Goal: Task Accomplishment & Management: Manage account settings

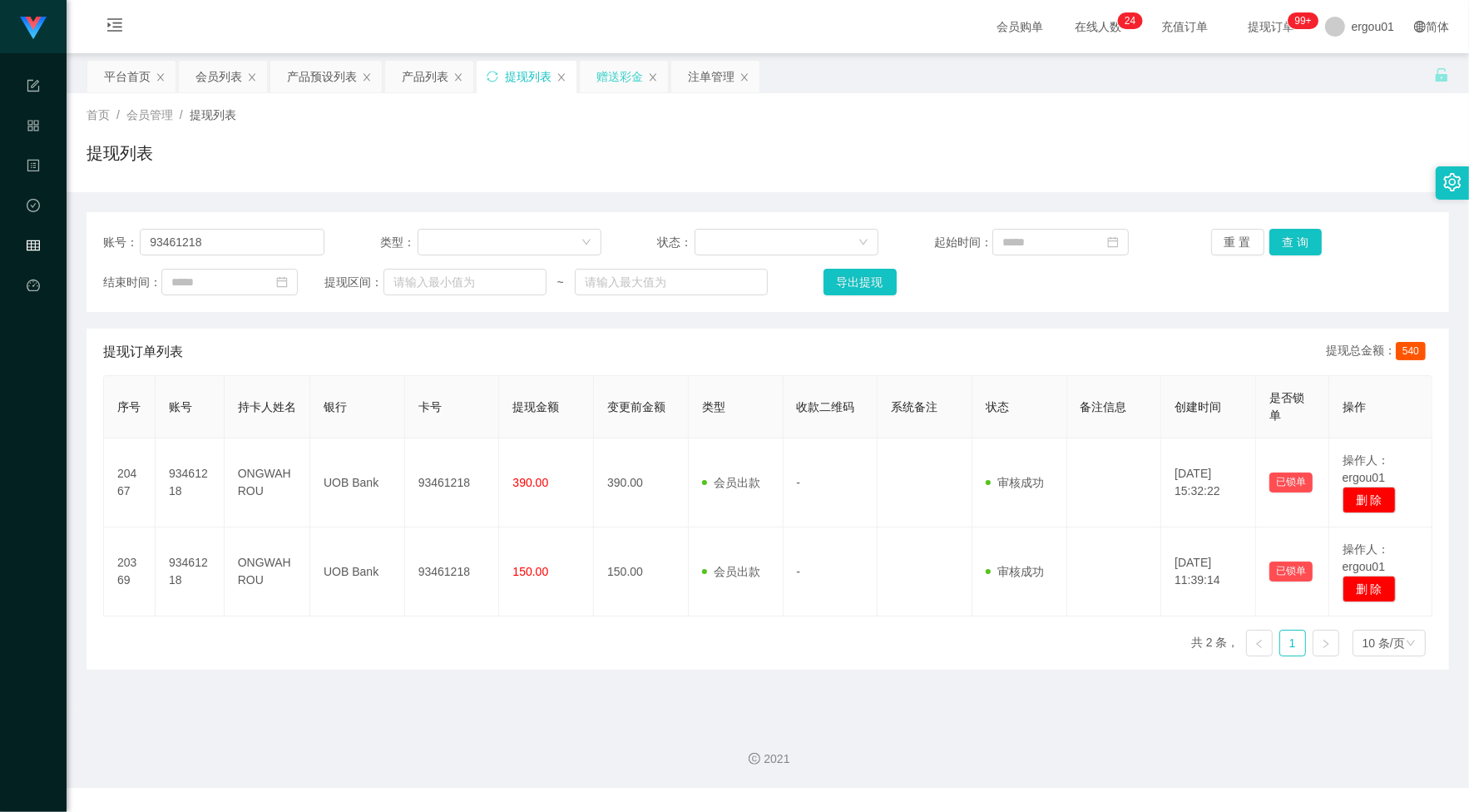
click at [605, 69] on div "赠送彩金" at bounding box center [620, 77] width 47 height 32
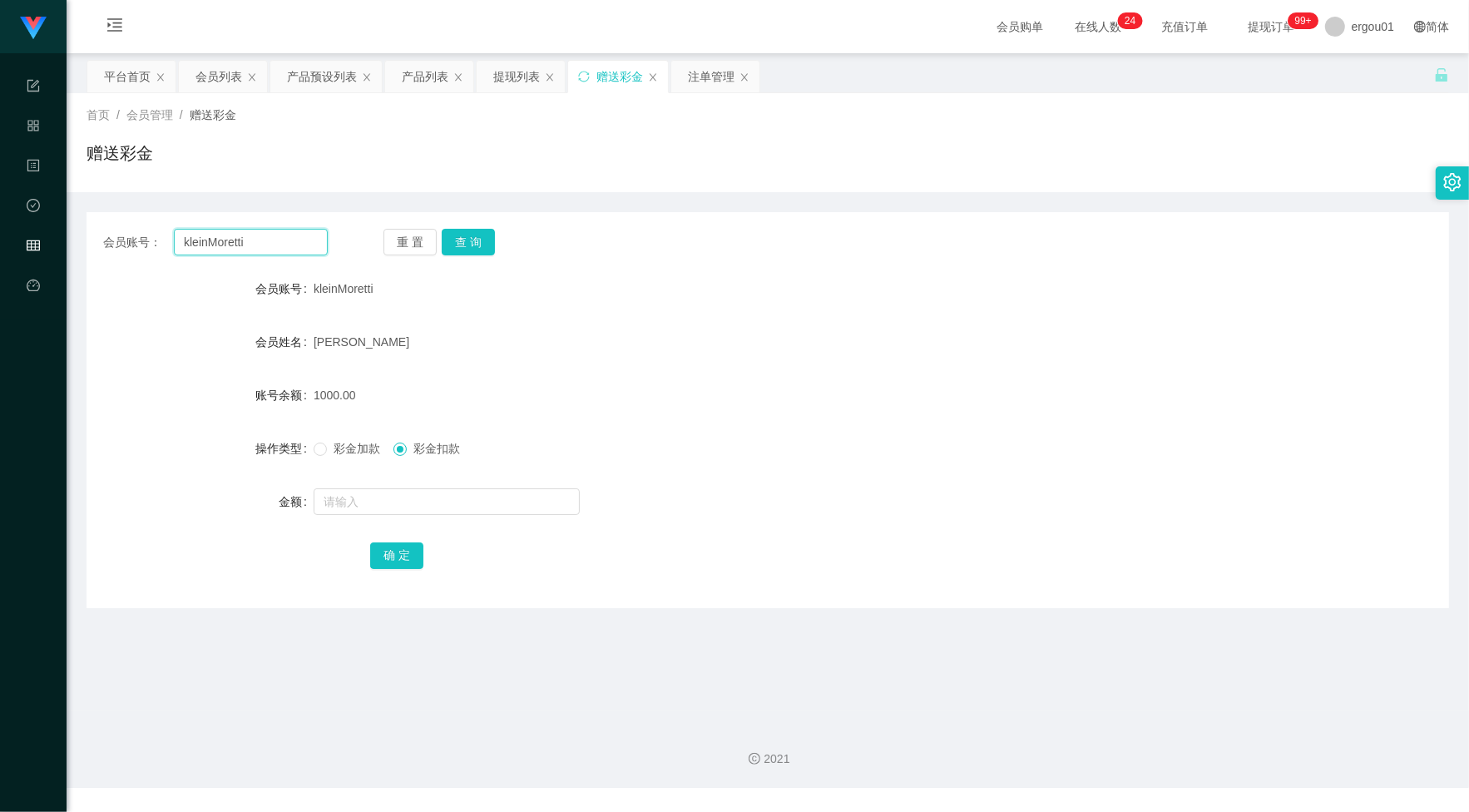
click at [292, 242] on input "kleinMoretti" at bounding box center [251, 242] width 154 height 26
paste input "singyie94"
type input "singyie94"
drag, startPoint x: 478, startPoint y: 254, endPoint x: 472, endPoint y: 265, distance: 12.5
click at [478, 254] on button "查 询" at bounding box center [468, 242] width 54 height 26
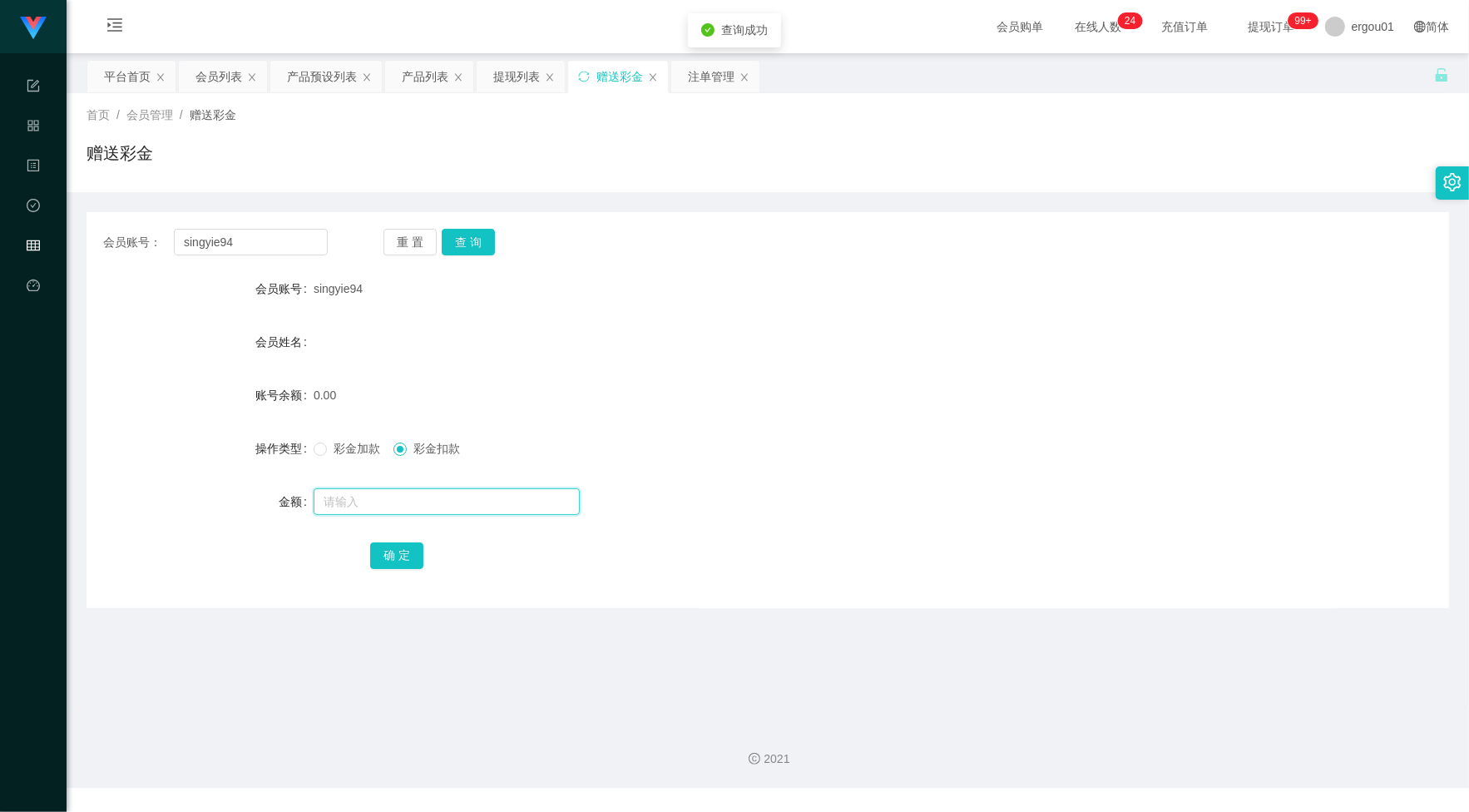
click at [399, 508] on input "text" at bounding box center [446, 502] width 266 height 26
type input "100"
click at [352, 433] on div "彩金加款 彩金扣款" at bounding box center [711, 447] width 795 height 33
click at [350, 449] on span "彩金加款" at bounding box center [357, 448] width 60 height 13
click at [389, 554] on button "确 定" at bounding box center [397, 555] width 54 height 26
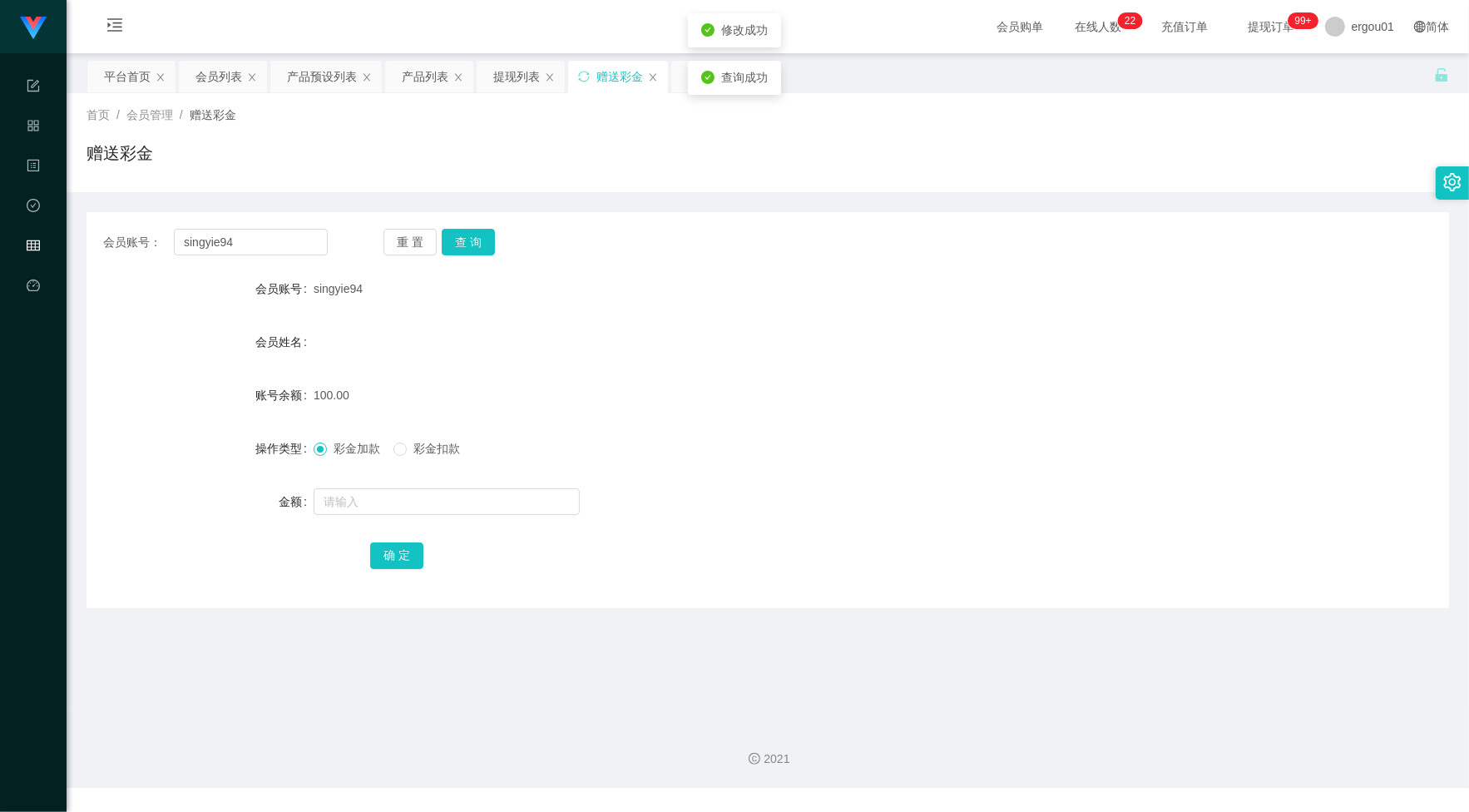
click at [684, 80] on div "注单管理" at bounding box center [715, 77] width 88 height 32
click at [699, 73] on div "查询成功" at bounding box center [734, 78] width 93 height 34
click at [678, 73] on div "注单管理" at bounding box center [715, 77] width 88 height 32
drag, startPoint x: 699, startPoint y: 69, endPoint x: 692, endPoint y: 72, distance: 7.6
click at [699, 69] on div "注单管理" at bounding box center [711, 77] width 47 height 32
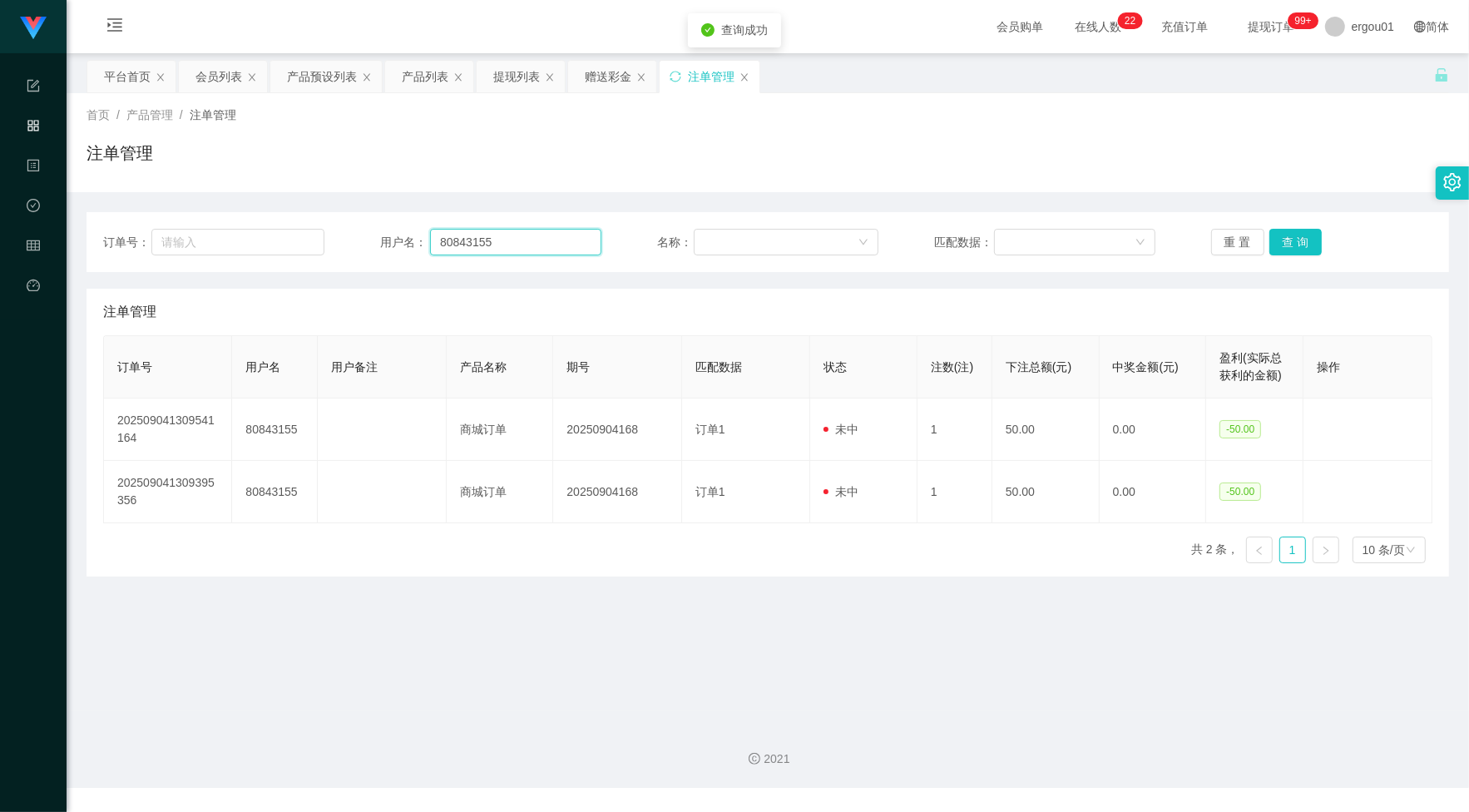
click at [504, 234] on input "80843155" at bounding box center [516, 242] width 171 height 26
paste input "singyie94"
type input "singyie94"
click at [1301, 238] on button "查 询" at bounding box center [1296, 242] width 54 height 26
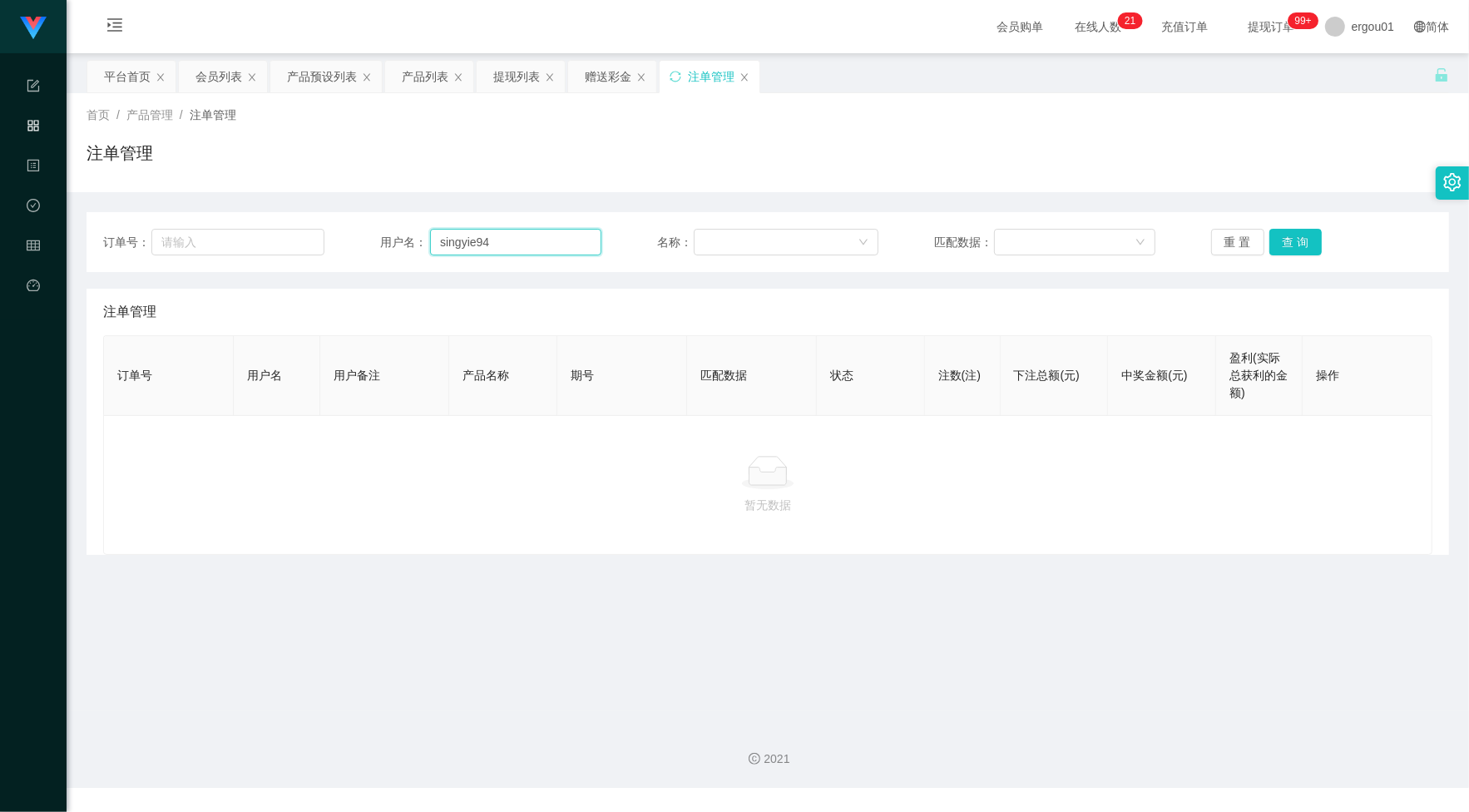
click at [522, 228] on input "singyie94" at bounding box center [516, 242] width 171 height 26
click at [1299, 236] on button "查 询" at bounding box center [1296, 242] width 54 height 26
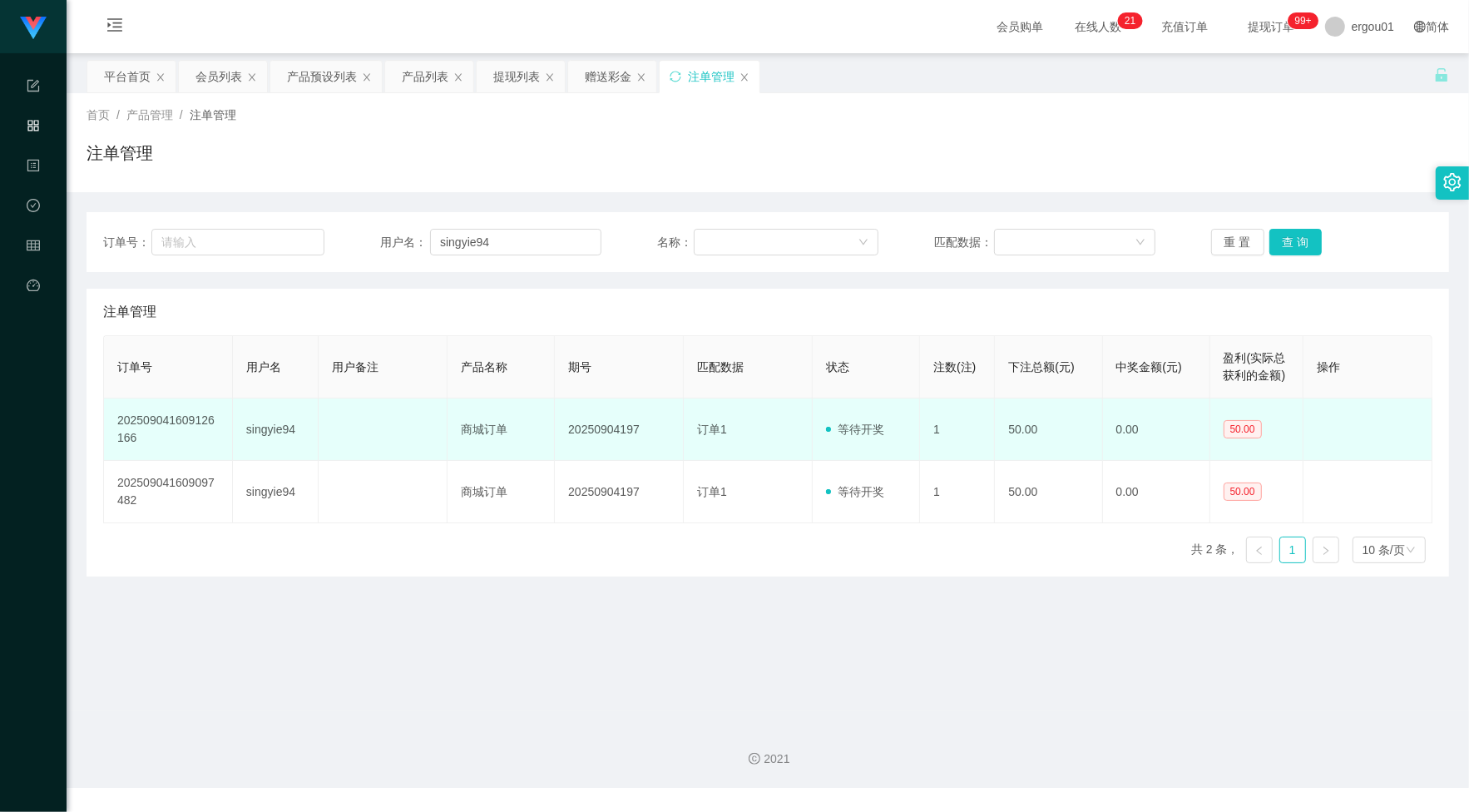
click at [697, 437] on td "订单1" at bounding box center [748, 429] width 129 height 62
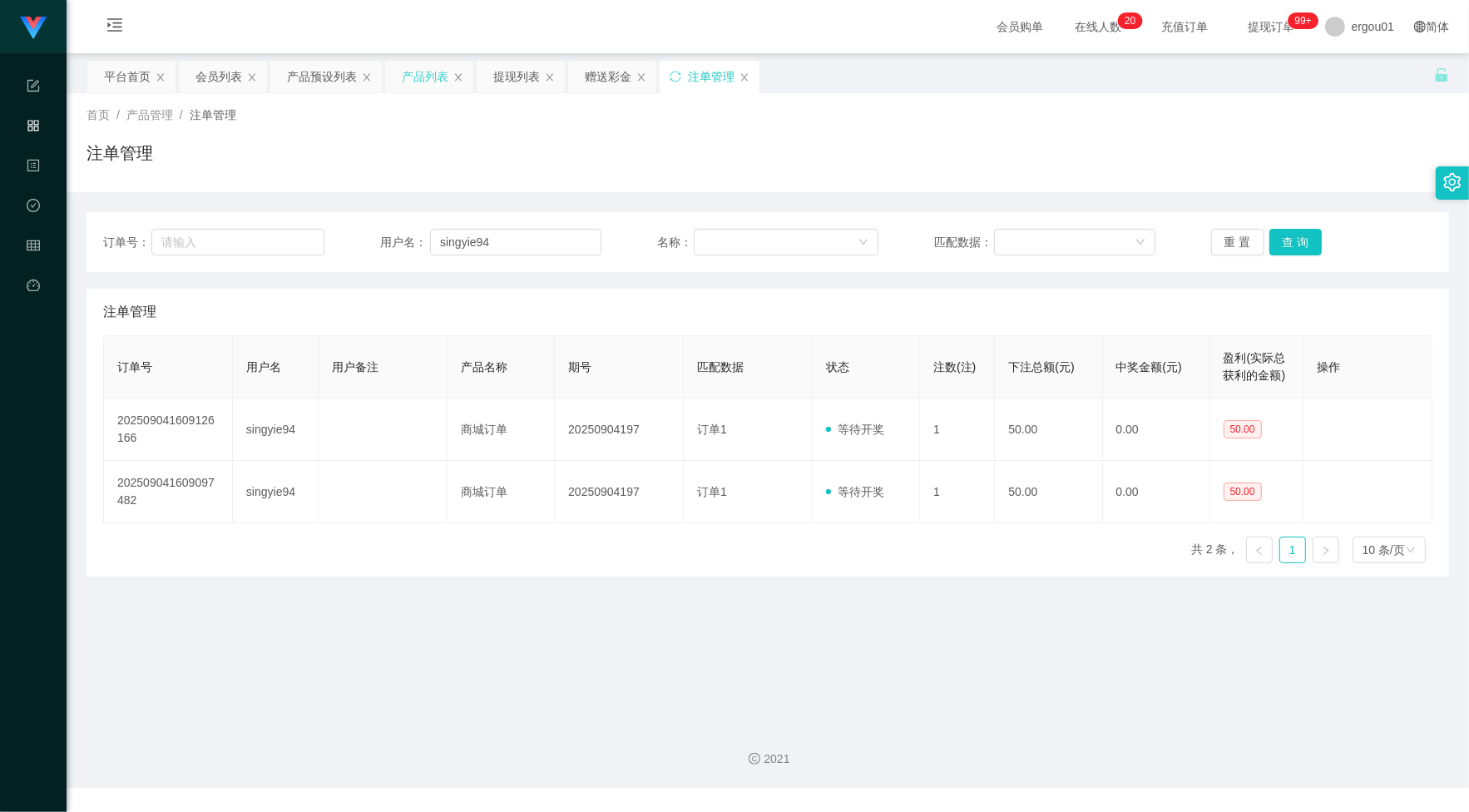
click at [430, 75] on div "产品列表" at bounding box center [426, 77] width 47 height 32
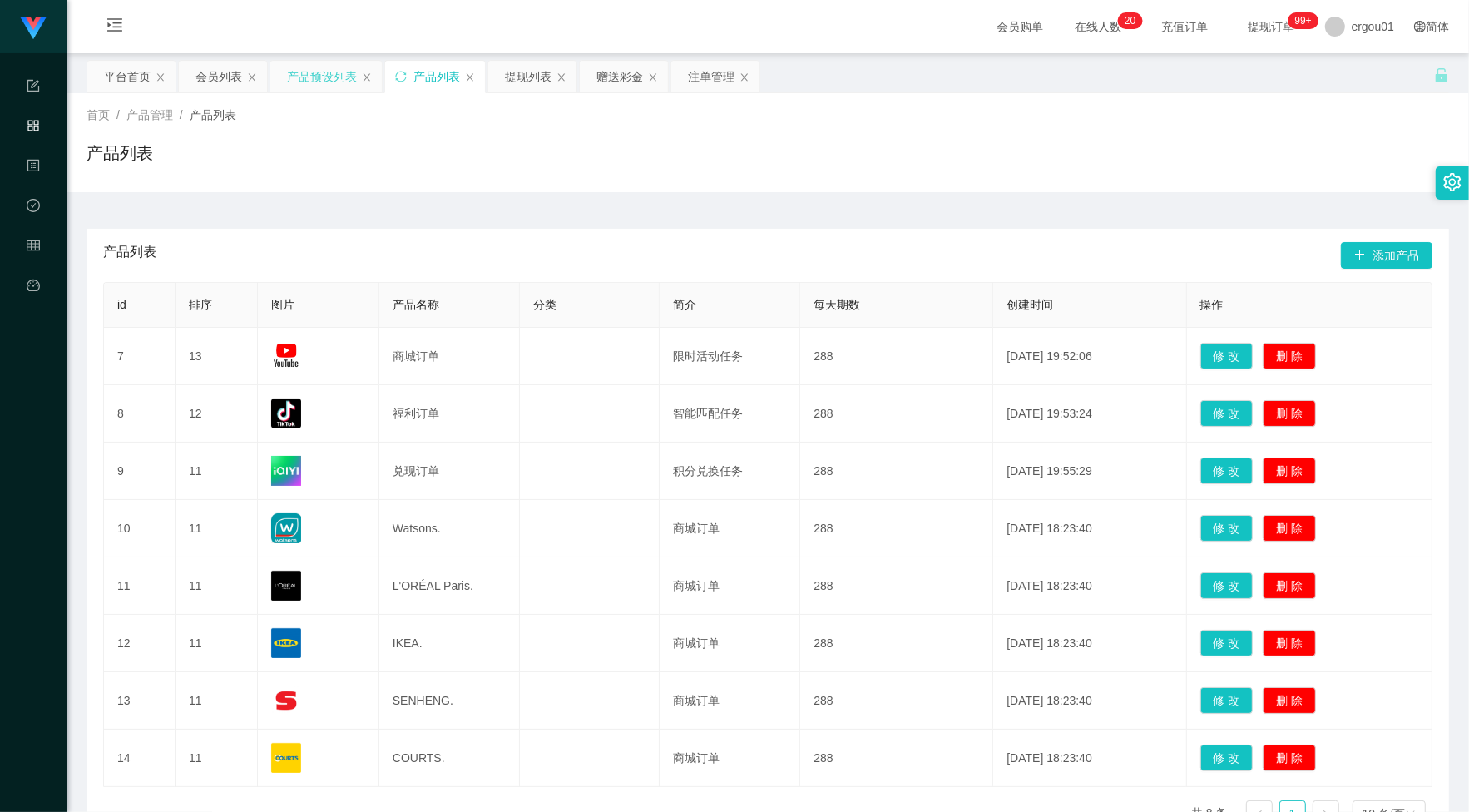
click at [326, 73] on div "产品预设列表" at bounding box center [321, 77] width 70 height 32
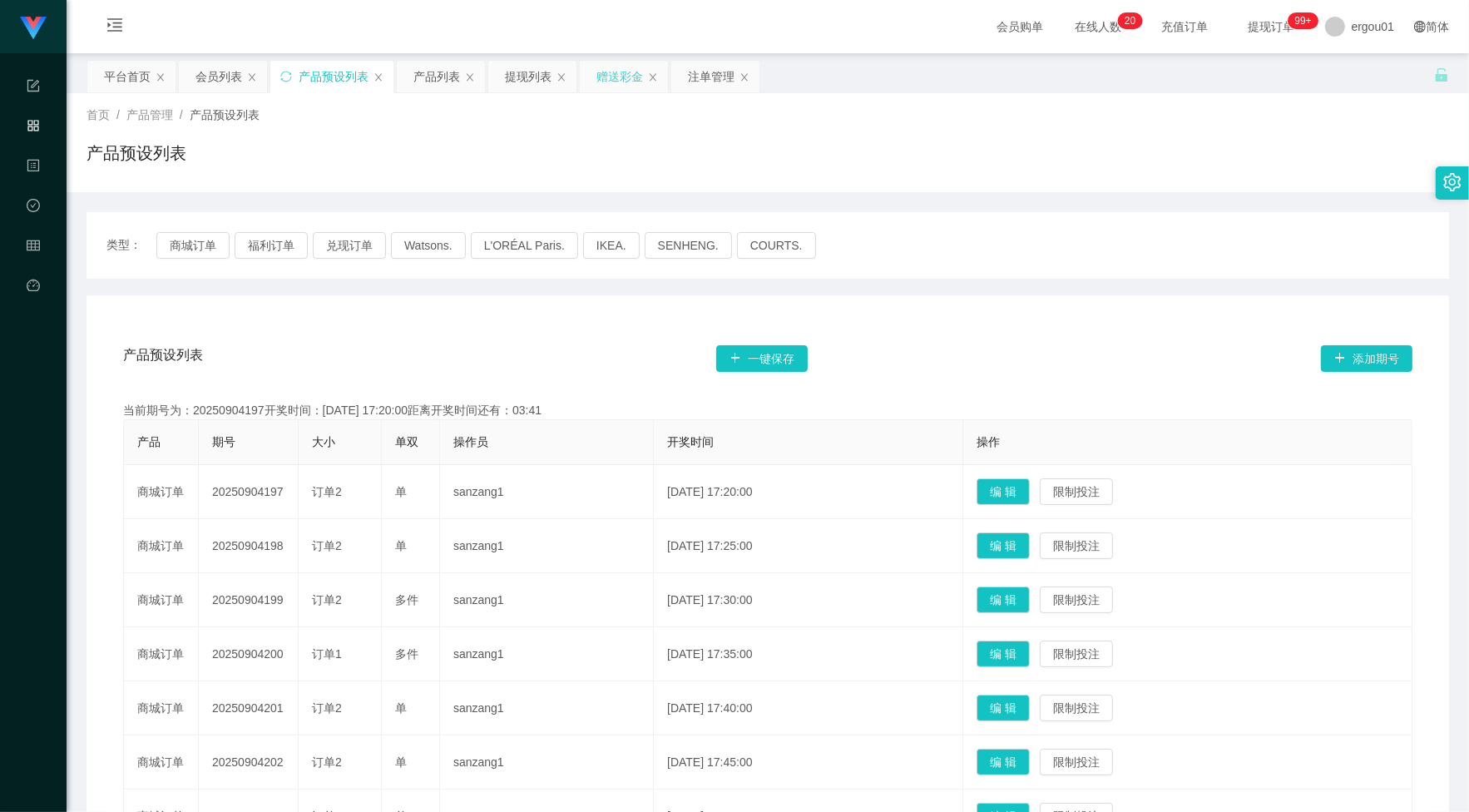
click at [630, 69] on div "赠送彩金" at bounding box center [620, 77] width 47 height 32
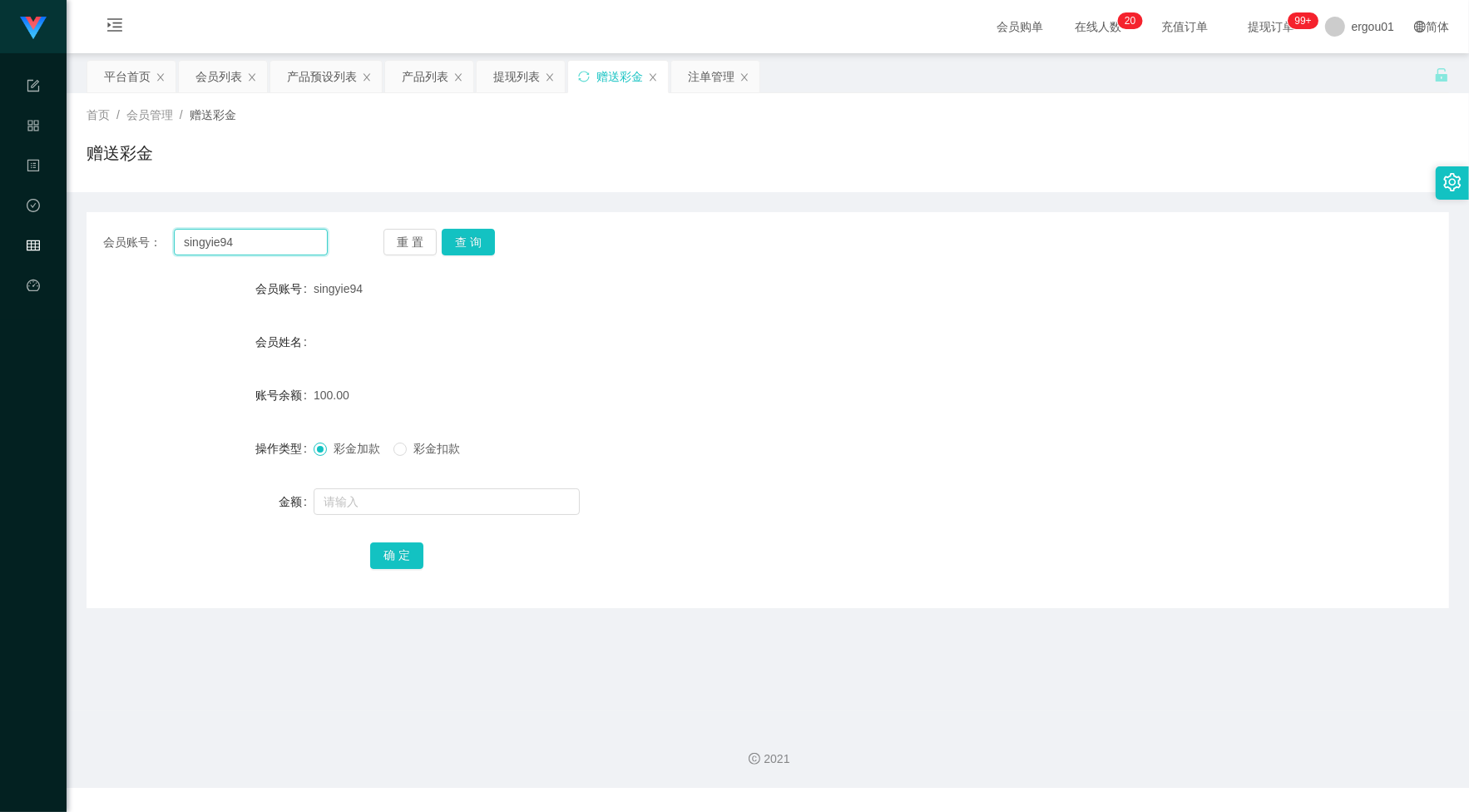
click at [312, 242] on input "singyie94" at bounding box center [251, 242] width 154 height 26
click at [358, 499] on input "text" at bounding box center [446, 502] width 266 height 26
type input "150"
click at [400, 554] on button "确 定" at bounding box center [397, 555] width 54 height 26
click at [517, 72] on div "提现列表" at bounding box center [517, 77] width 47 height 32
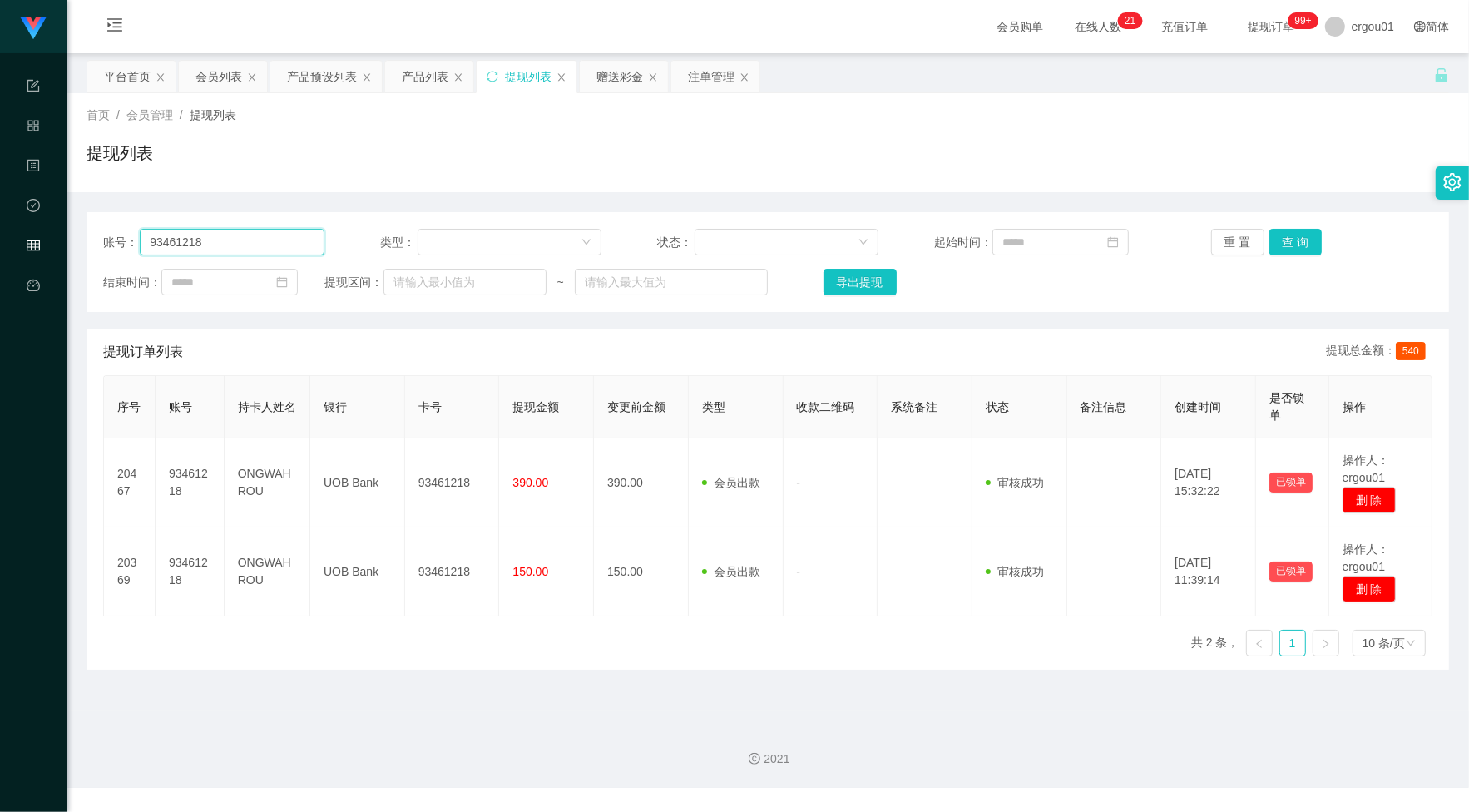
click at [268, 242] on input "93461218" at bounding box center [232, 242] width 185 height 26
paste input "singyie94"
type input "singyie94"
click at [1308, 247] on button "查 询" at bounding box center [1296, 242] width 54 height 26
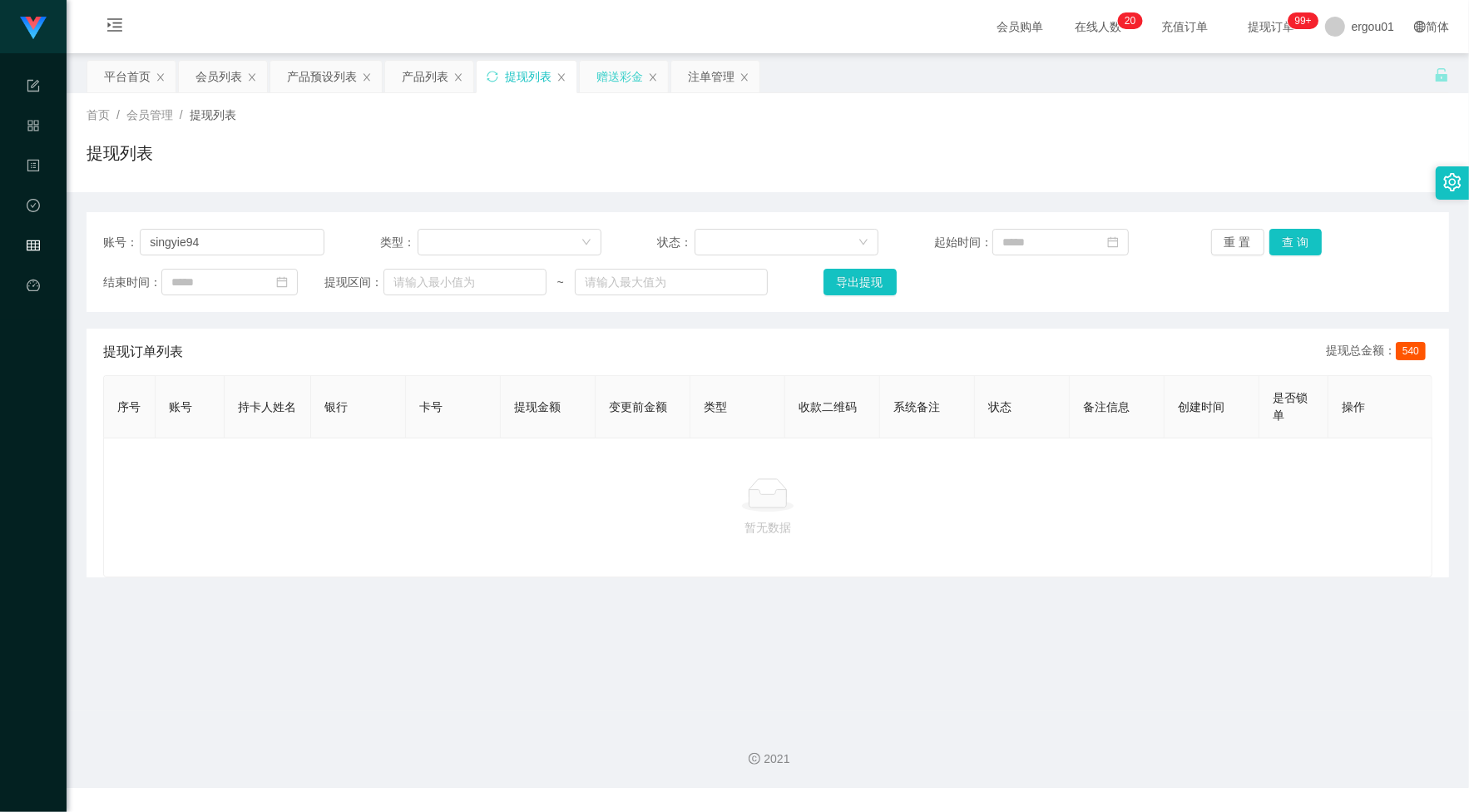
click at [636, 68] on div "赠送彩金" at bounding box center [620, 77] width 47 height 32
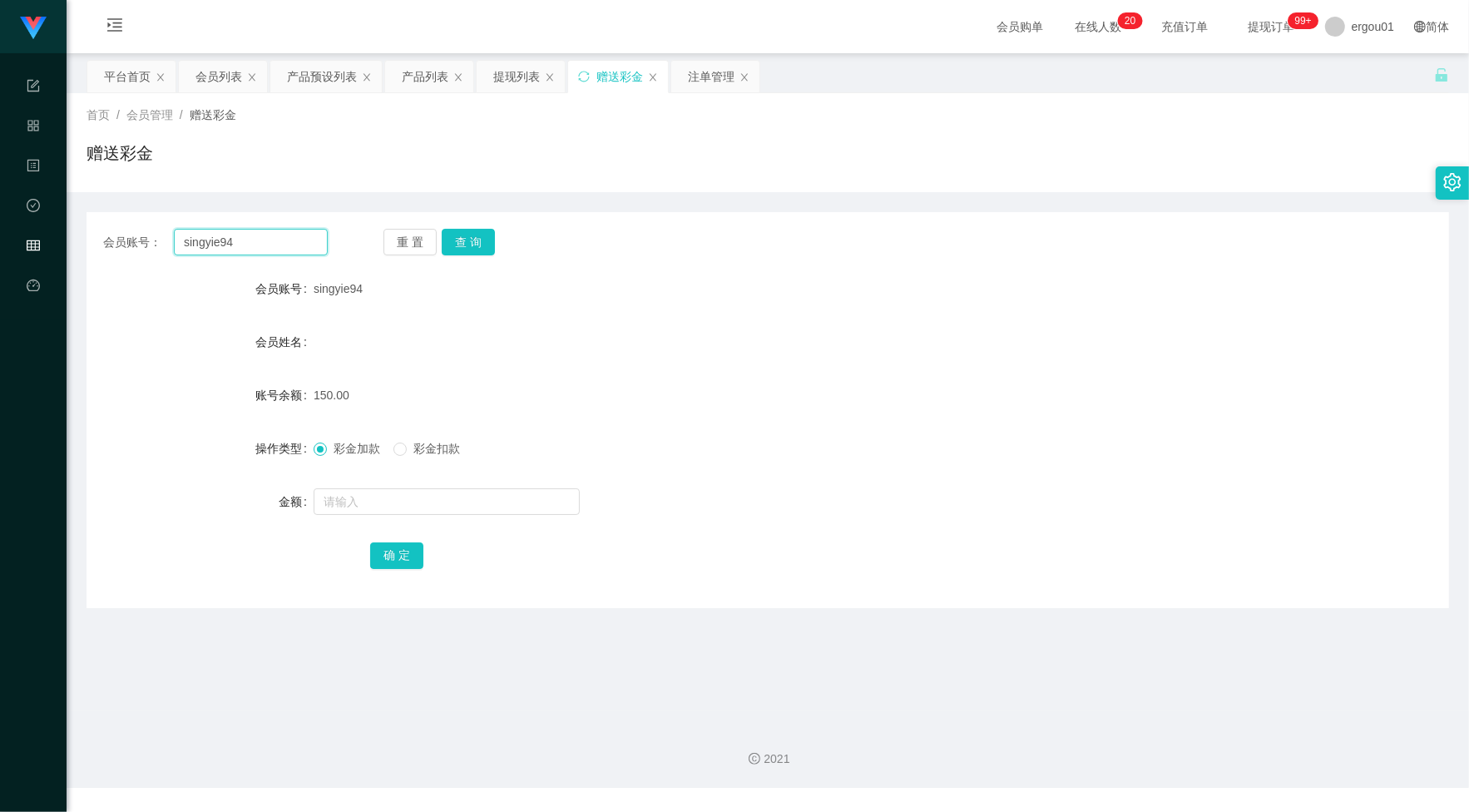
click at [266, 247] on input "singyie94" at bounding box center [251, 242] width 154 height 26
click at [475, 228] on button "查 询" at bounding box center [468, 242] width 54 height 26
click at [491, 65] on div "提现列表" at bounding box center [521, 77] width 88 height 32
click at [496, 72] on div "提现列表" at bounding box center [517, 77] width 47 height 32
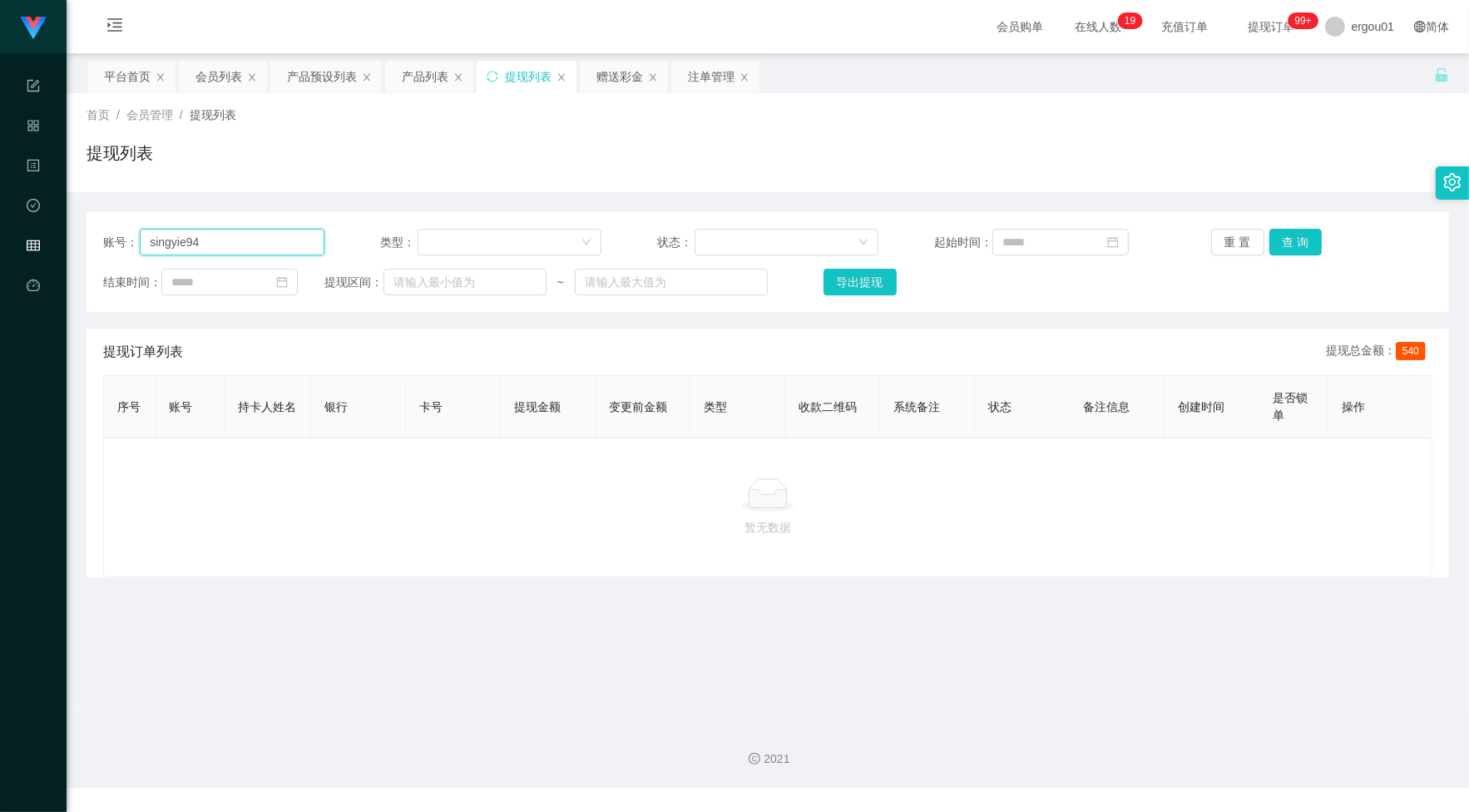
click at [236, 242] on input "singyie94" at bounding box center [232, 242] width 185 height 26
click at [1278, 234] on button "查 询" at bounding box center [1296, 242] width 54 height 26
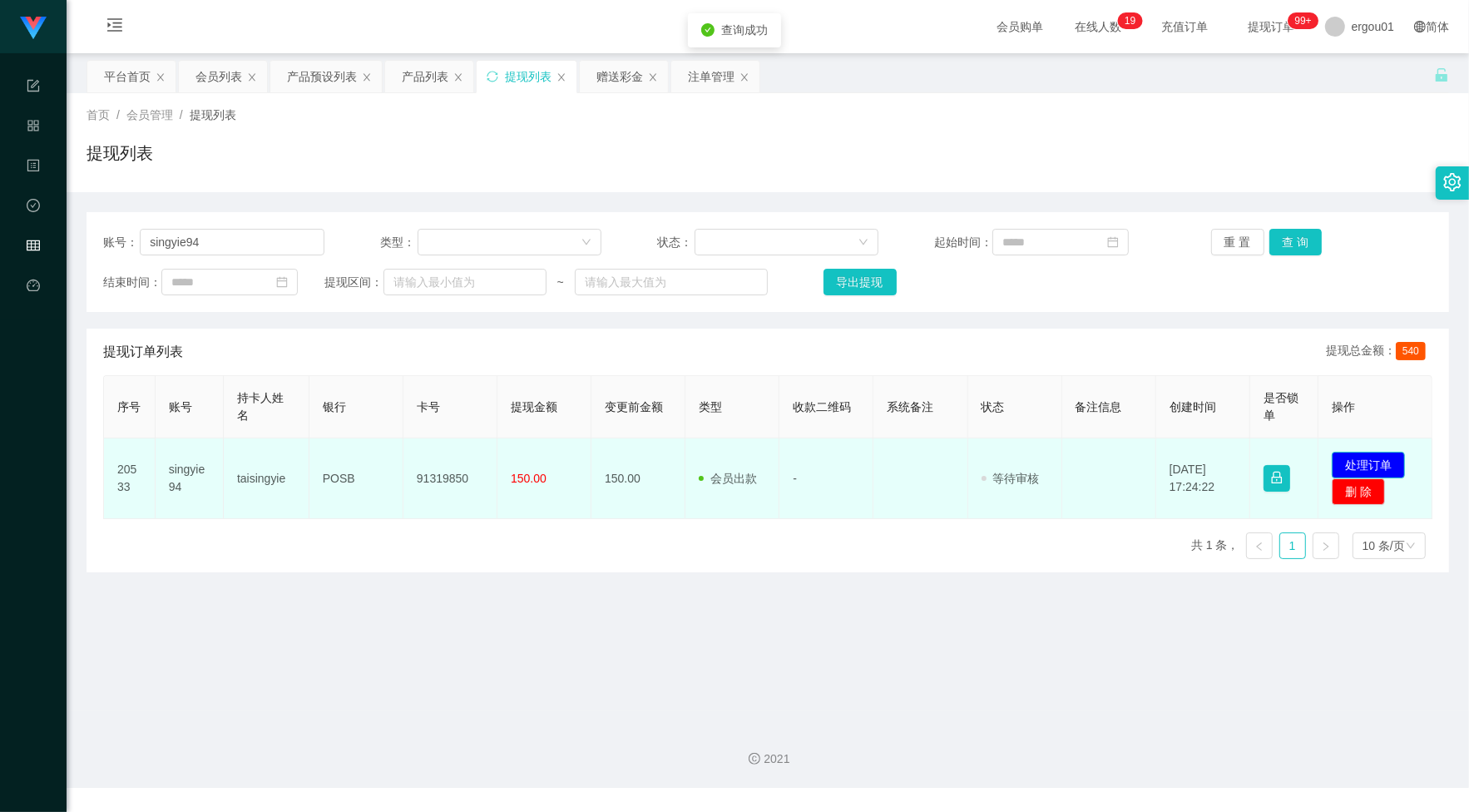
click at [1340, 468] on button "处理订单" at bounding box center [1368, 465] width 73 height 26
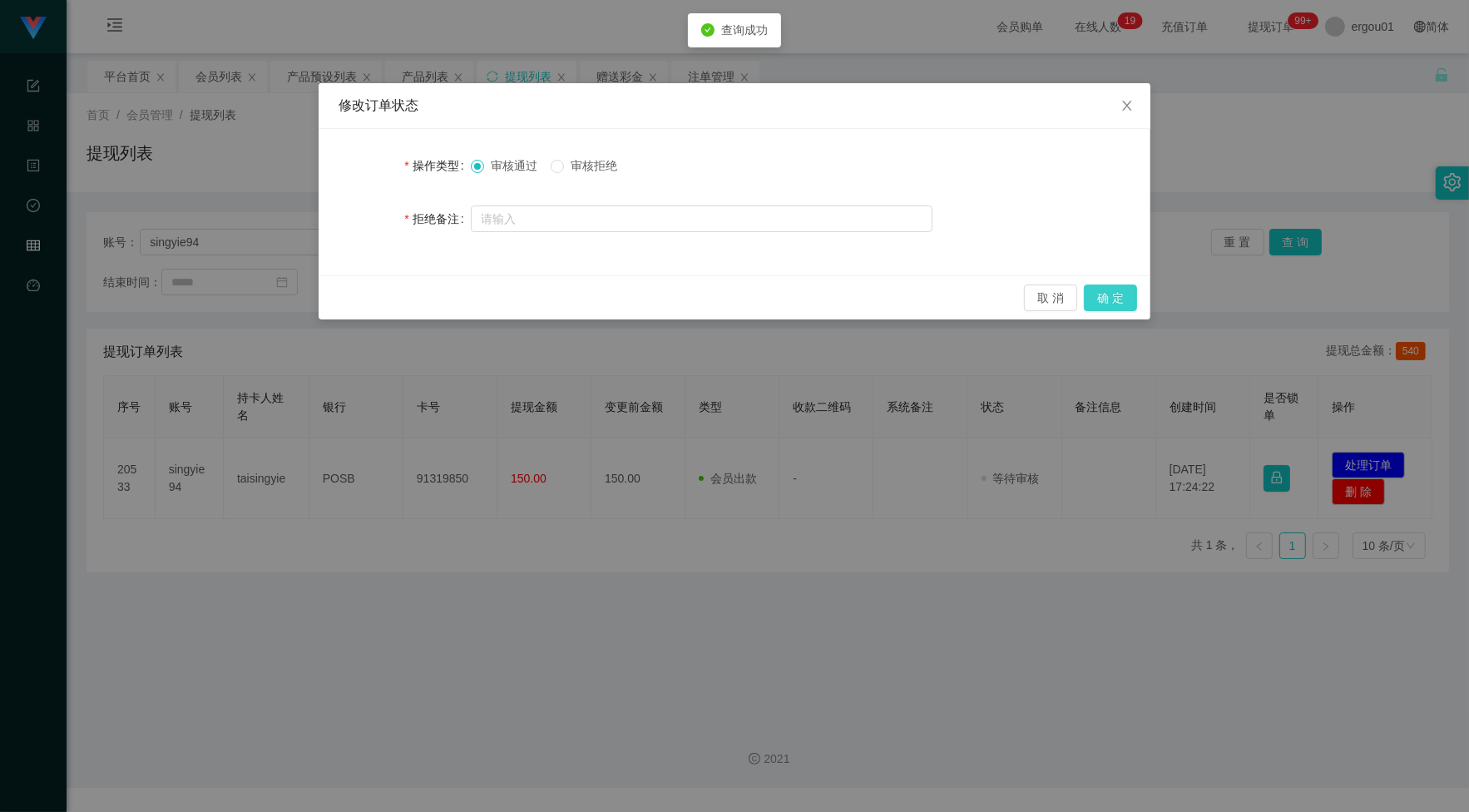
click at [1105, 308] on button "确 定" at bounding box center [1110, 298] width 54 height 26
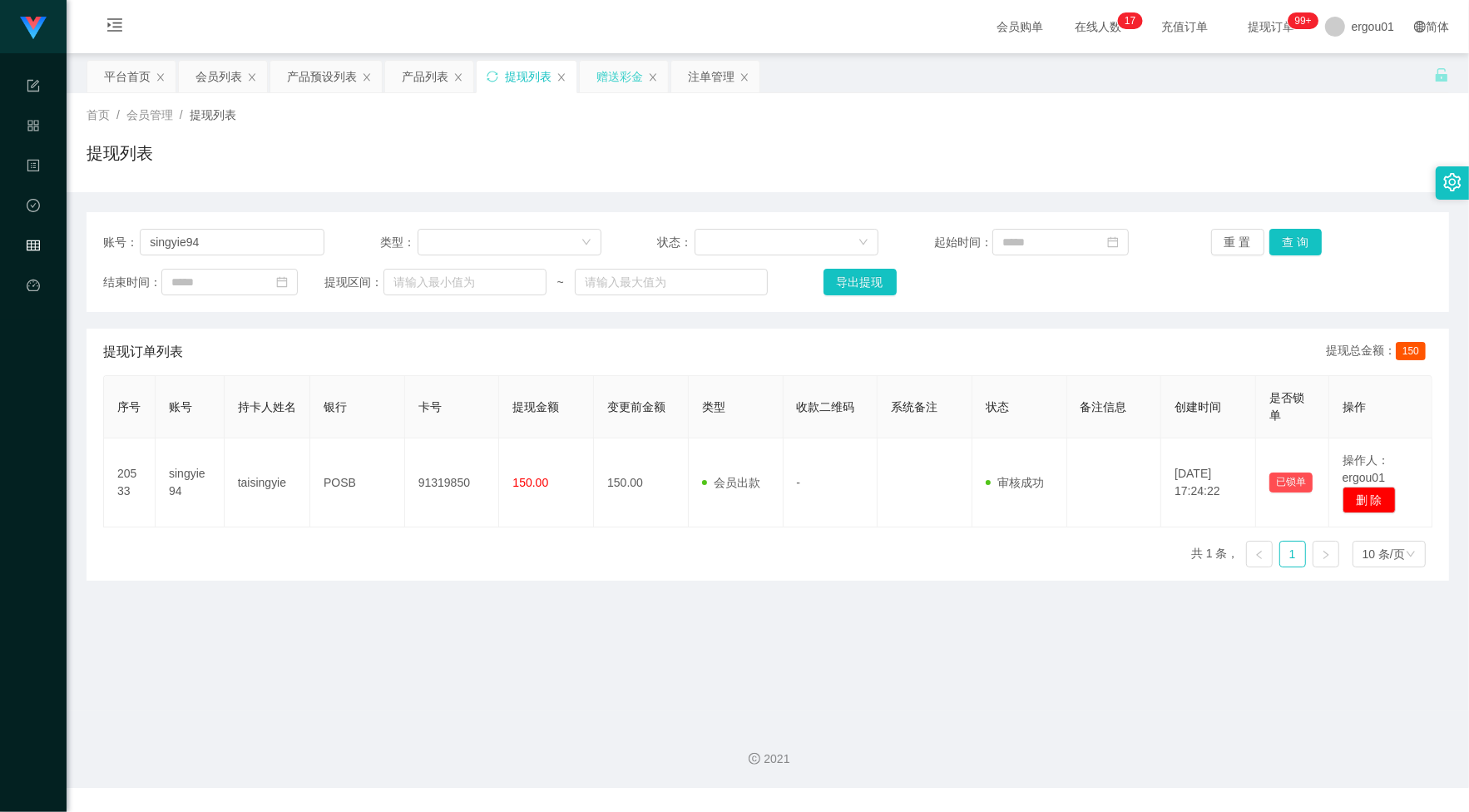
click at [628, 84] on div "赠送彩金" at bounding box center [620, 77] width 47 height 32
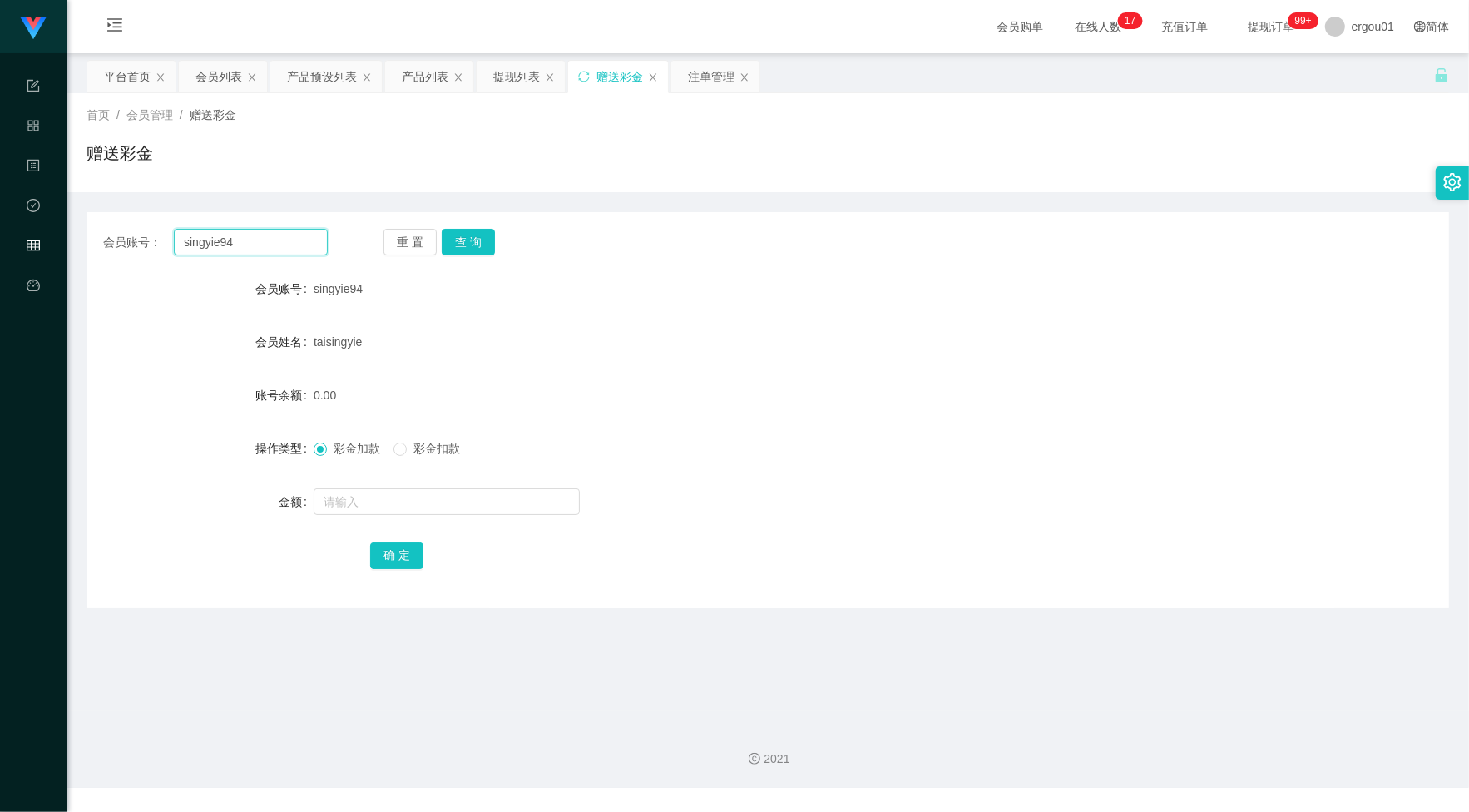
click at [271, 242] on input "singyie94" at bounding box center [251, 242] width 154 height 26
paste input "wangchong"
type input "wangchong"
click at [467, 242] on button "查 询" at bounding box center [468, 242] width 54 height 26
click at [420, 504] on input "text" at bounding box center [446, 502] width 266 height 26
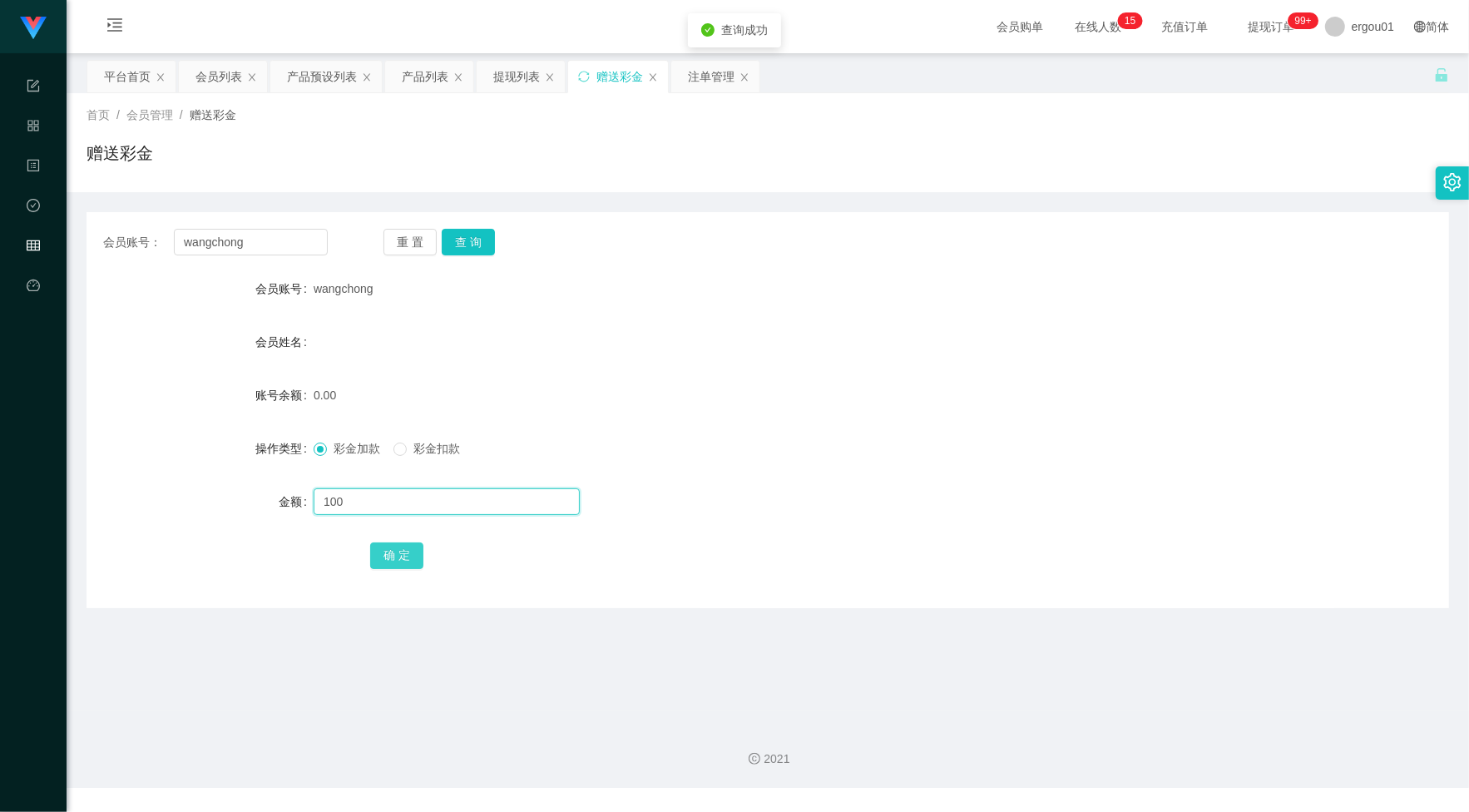
type input "100"
click at [409, 557] on button "确 定" at bounding box center [397, 555] width 54 height 26
click at [339, 76] on div "产品预设列表" at bounding box center [321, 77] width 70 height 32
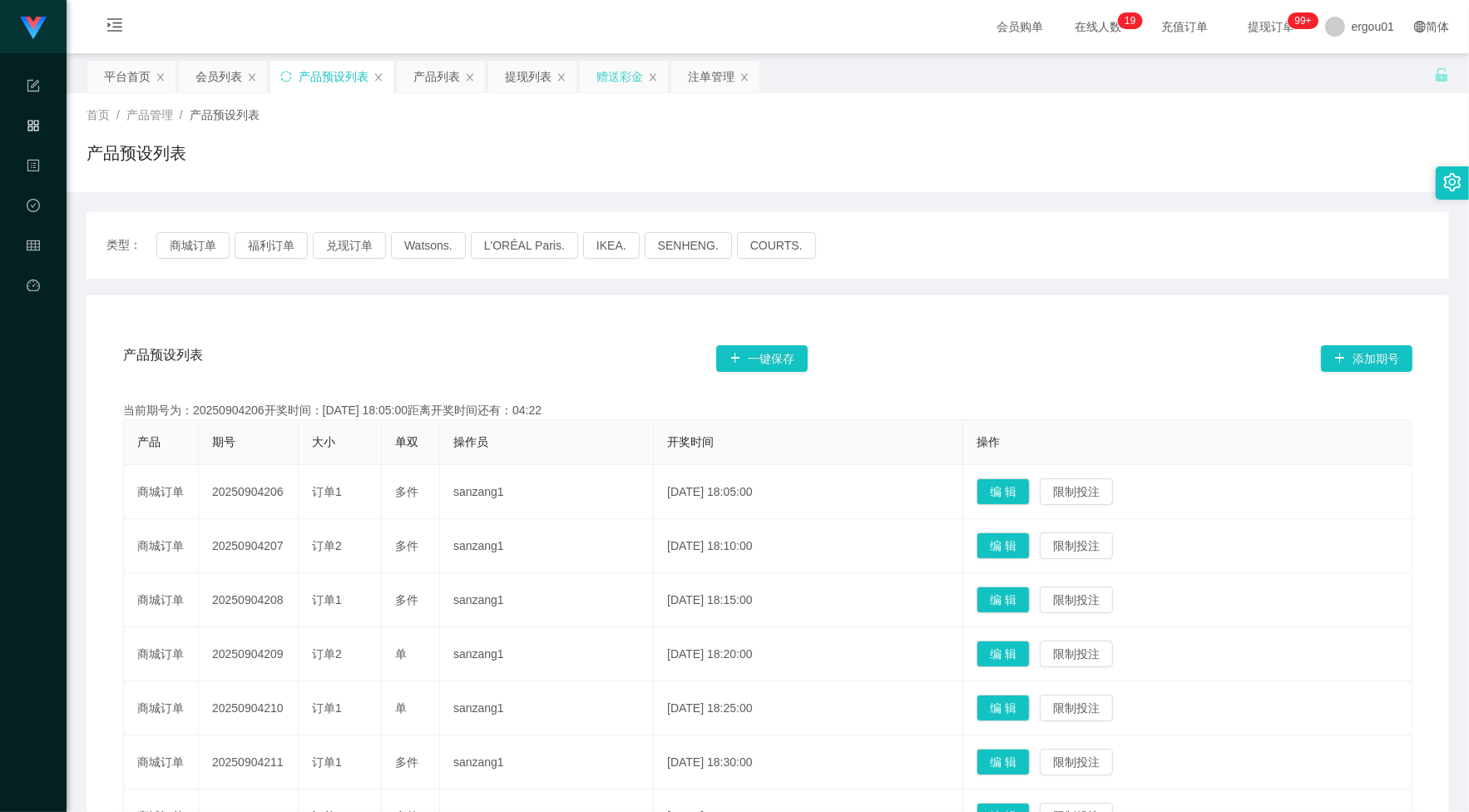
click at [614, 76] on div "赠送彩金" at bounding box center [620, 77] width 47 height 32
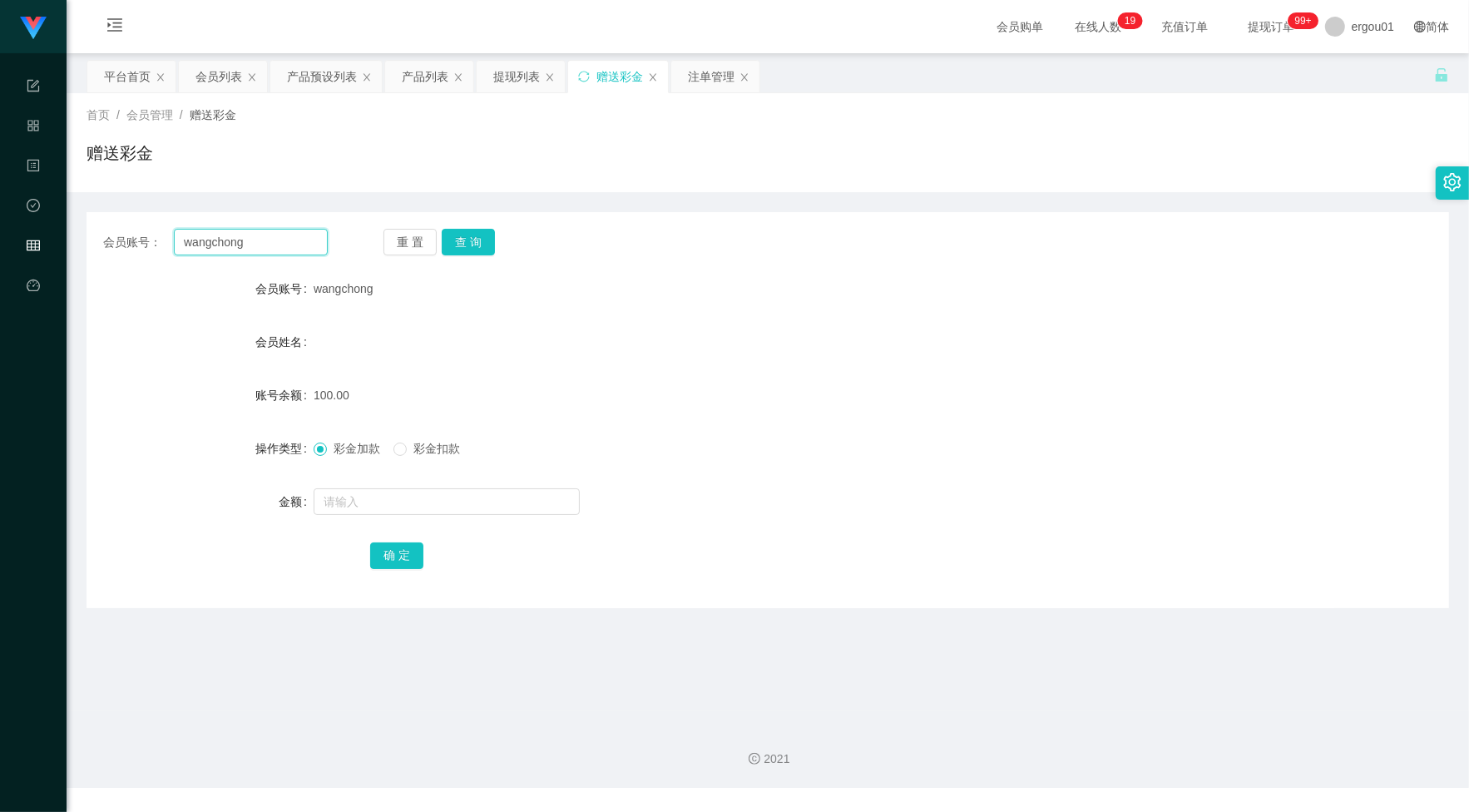
click at [325, 237] on input "wangchong" at bounding box center [251, 242] width 154 height 26
click at [453, 248] on button "查 询" at bounding box center [468, 242] width 54 height 26
click at [684, 76] on div "注单管理" at bounding box center [715, 77] width 88 height 32
click at [707, 71] on div "注单管理" at bounding box center [711, 77] width 47 height 32
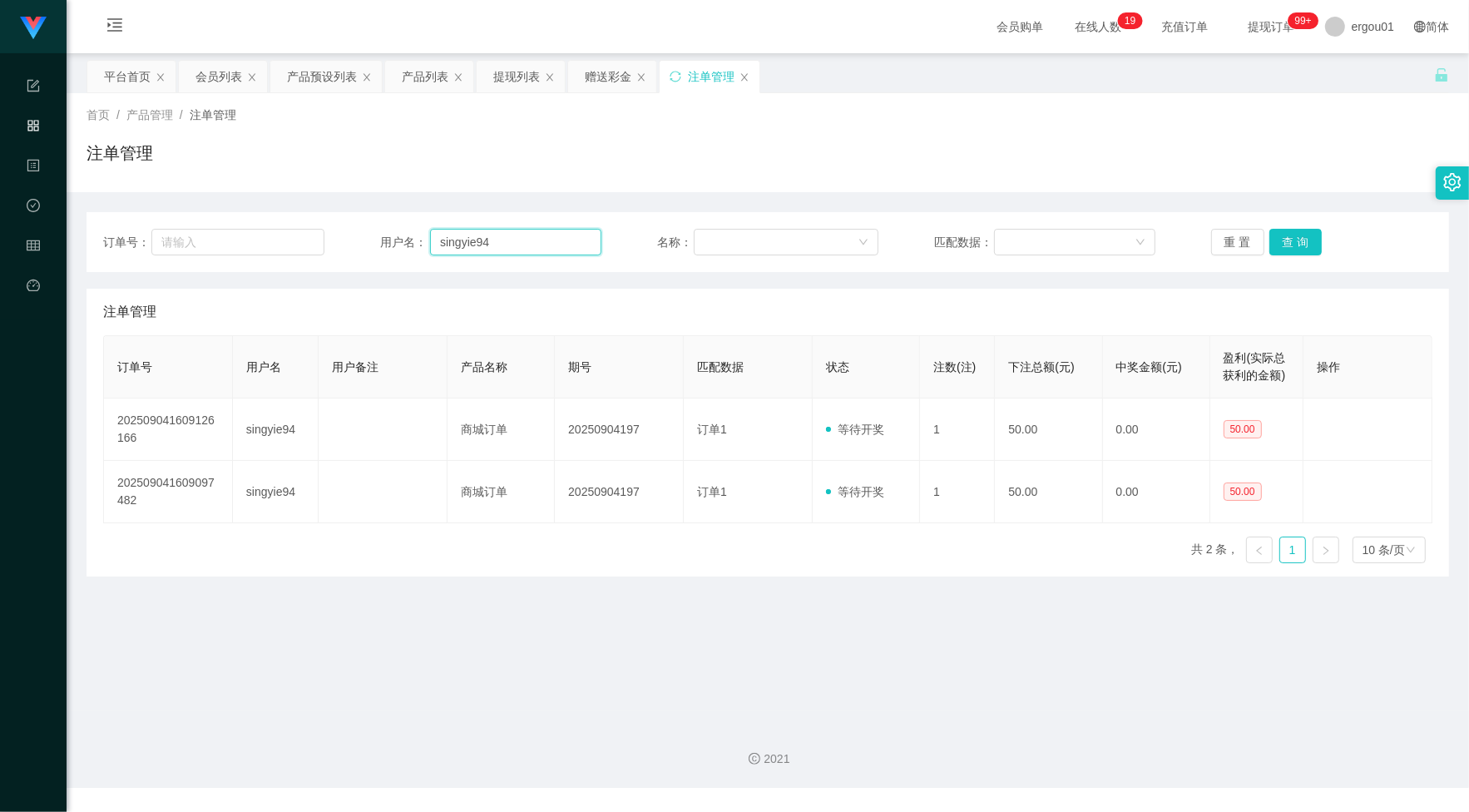
click at [530, 242] on input "singyie94" at bounding box center [516, 242] width 171 height 26
paste input "wangchong"
type input "wangchong"
click at [1296, 236] on button "查 询" at bounding box center [1296, 242] width 54 height 26
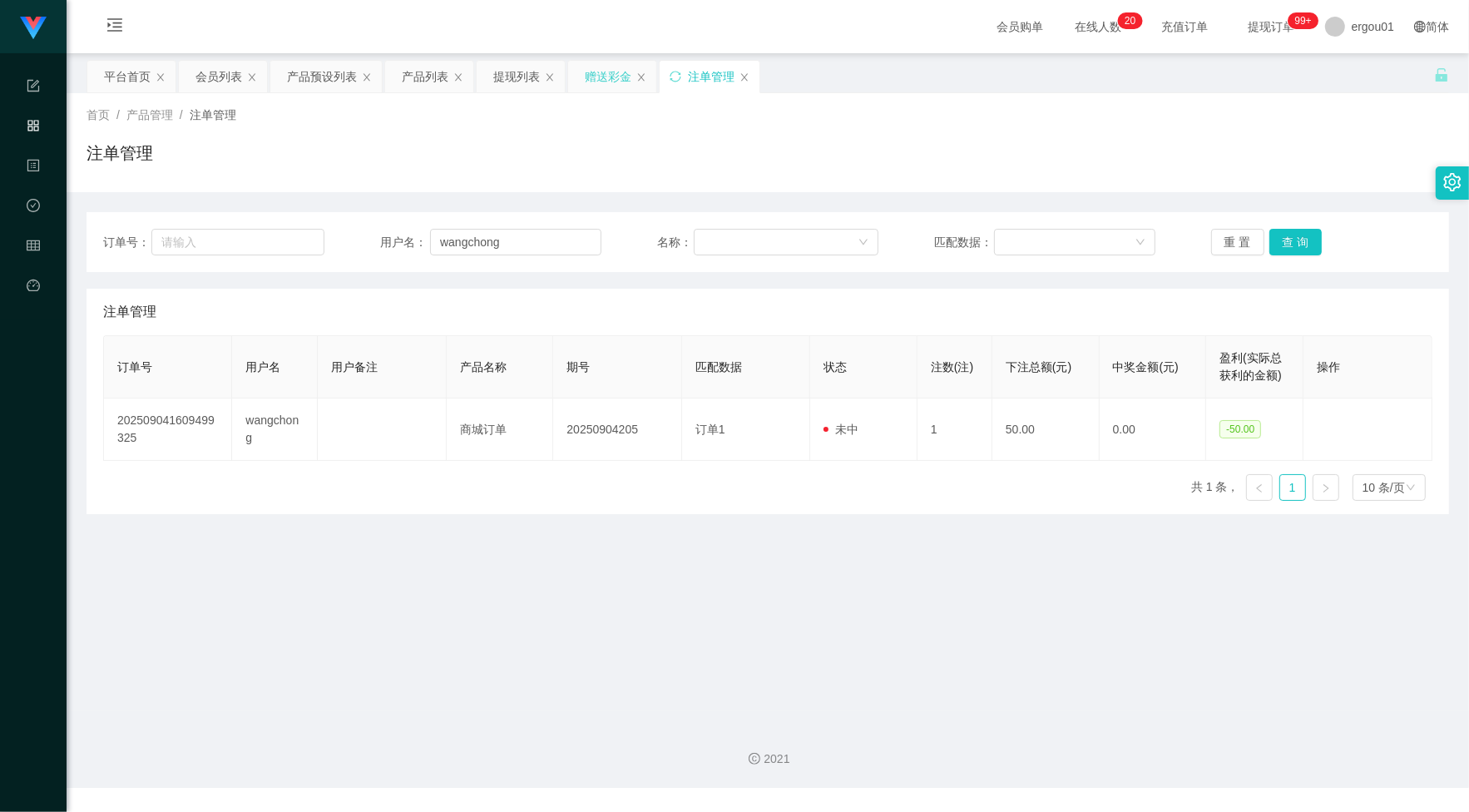
click at [610, 84] on div "赠送彩金" at bounding box center [608, 77] width 47 height 32
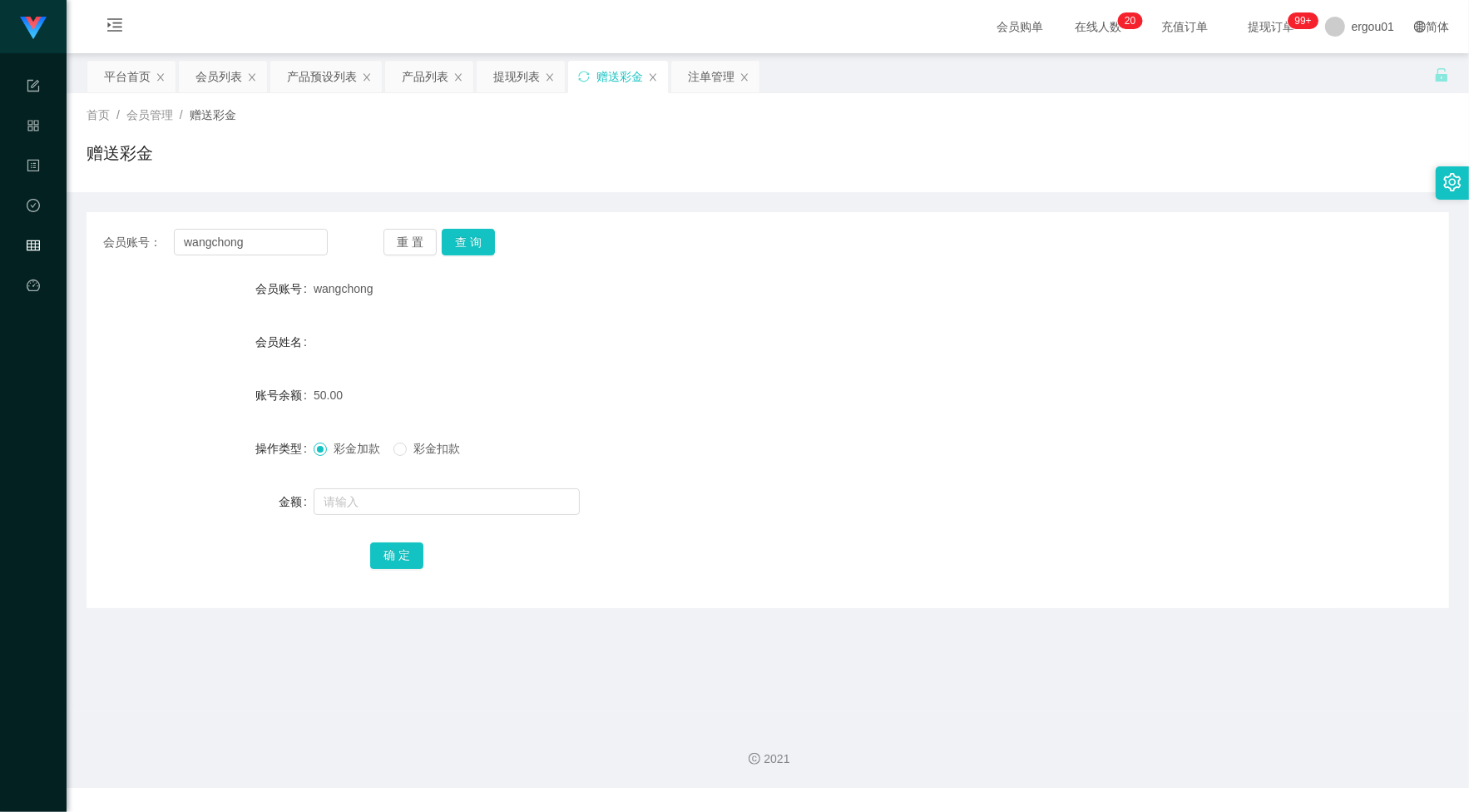
click at [259, 225] on div "会员账号： [PERSON_NAME] 重 置 查 询 会员账号 wangchong 会员姓名 账号余额 50.00 操作类型 彩金加款 彩金扣款 金额 确 定" at bounding box center [768, 410] width 1363 height 396
click at [368, 509] on input "text" at bounding box center [446, 502] width 266 height 26
type input "100"
click at [388, 550] on button "确 定" at bounding box center [397, 555] width 54 height 26
click at [297, 235] on input "wangchong" at bounding box center [251, 242] width 154 height 26
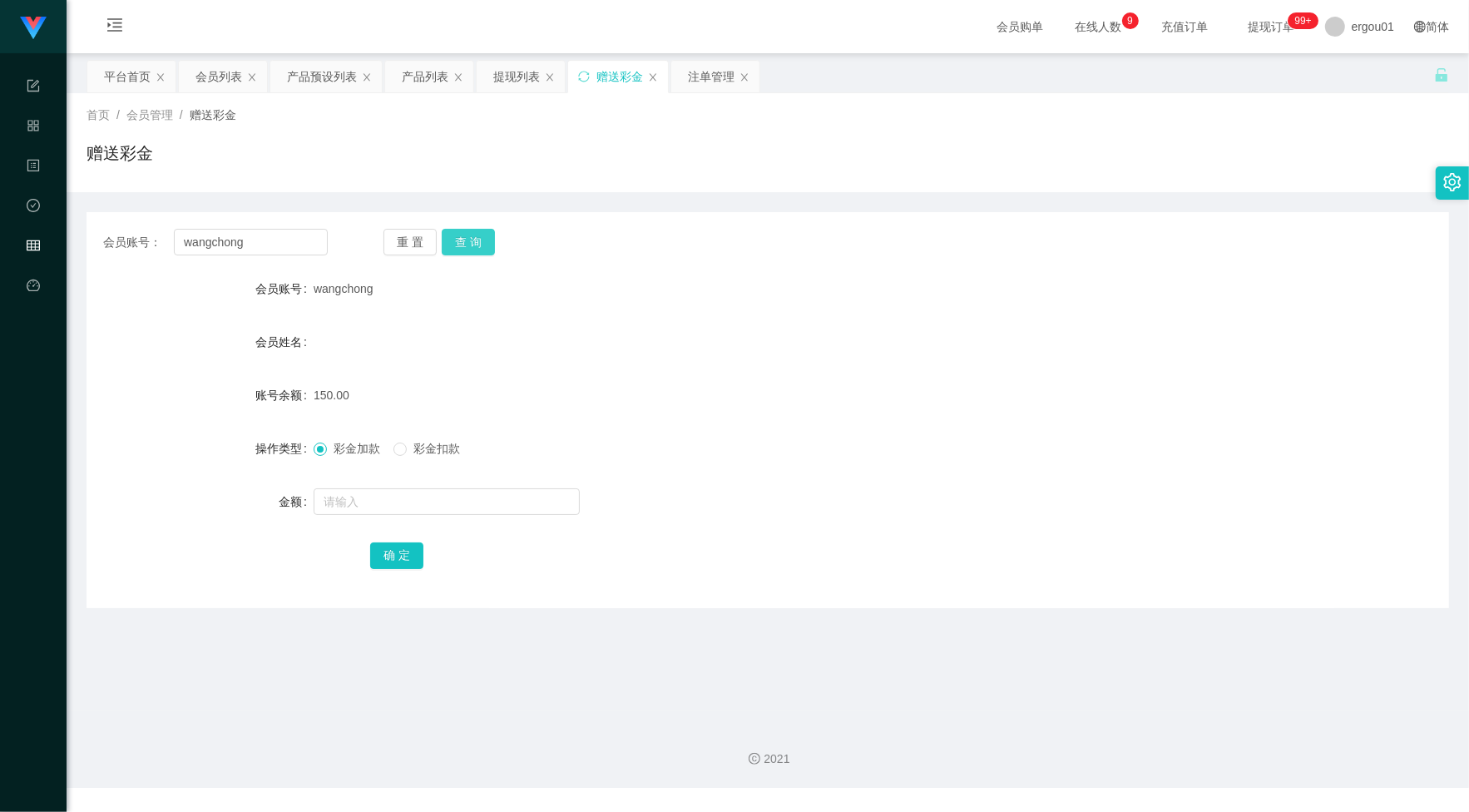
click at [471, 238] on button "查 询" at bounding box center [468, 242] width 54 height 26
drag, startPoint x: 525, startPoint y: 79, endPoint x: 518, endPoint y: 114, distance: 35.7
click at [525, 79] on div "提现列表" at bounding box center [517, 77] width 47 height 32
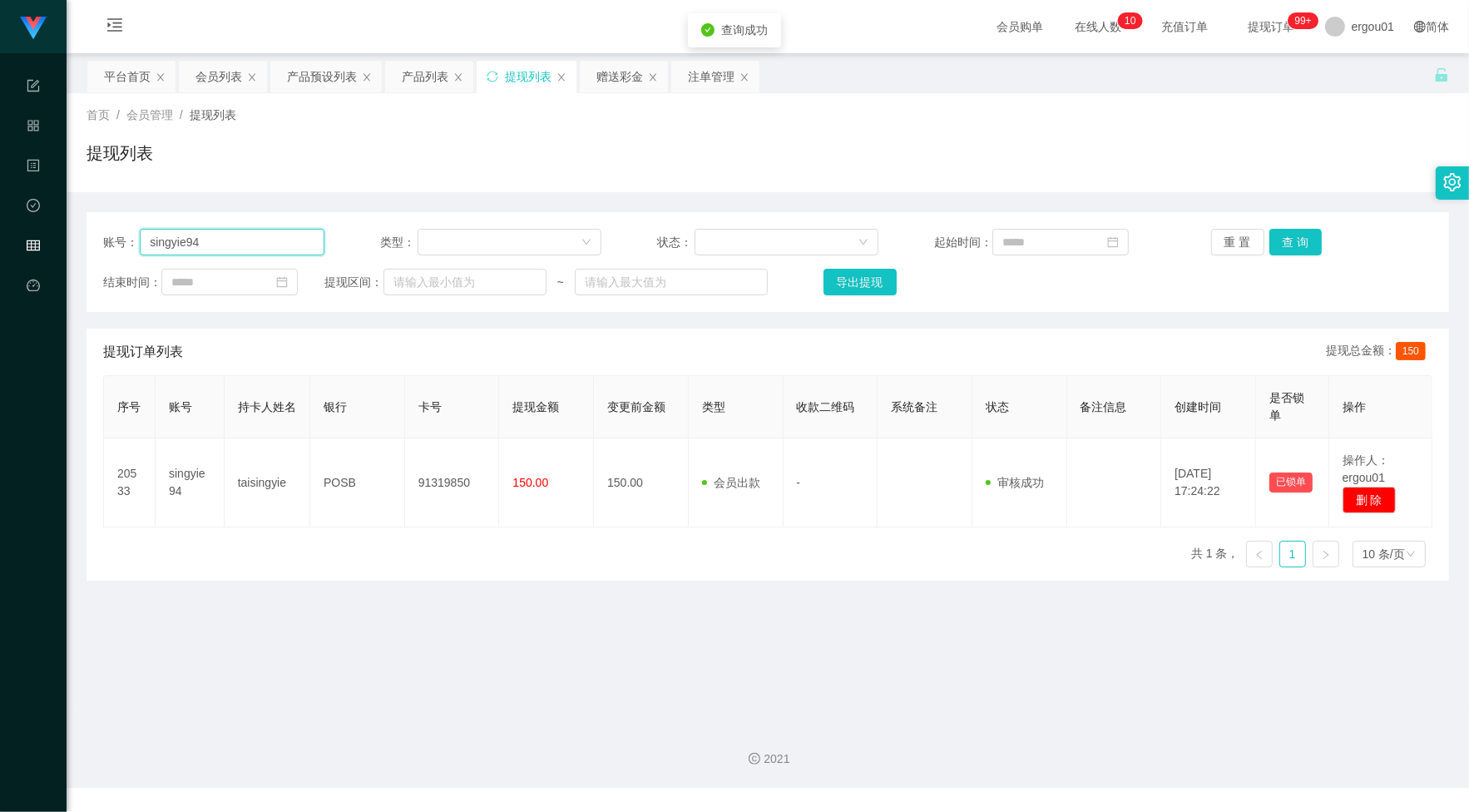
drag, startPoint x: 255, startPoint y: 237, endPoint x: 579, endPoint y: 251, distance: 324.3
click at [255, 237] on input "singyie94" at bounding box center [232, 242] width 185 height 26
paste input "wangchong"
type input "wangchong"
drag, startPoint x: 1290, startPoint y: 238, endPoint x: 1336, endPoint y: 350, distance: 121.1
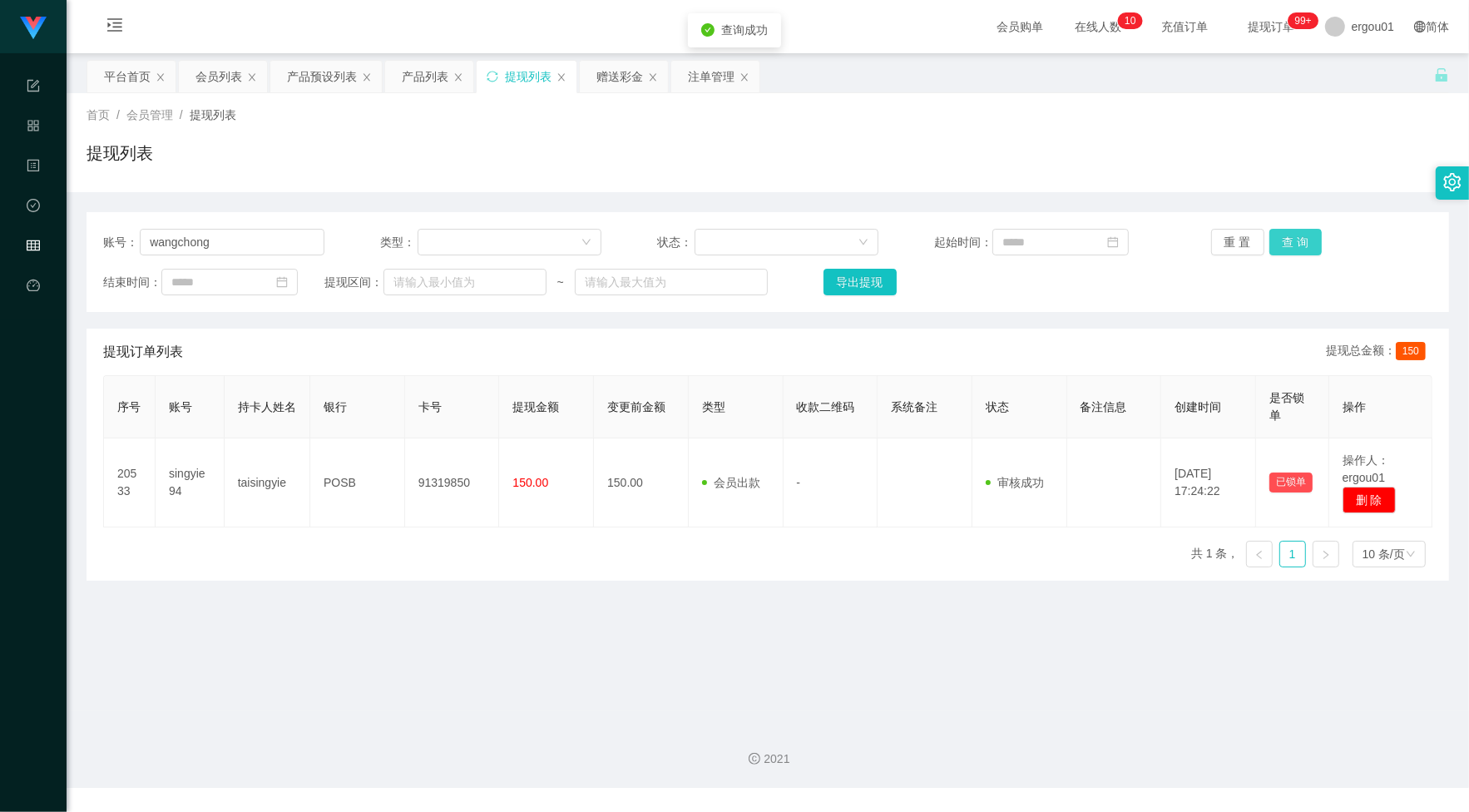
click at [1290, 238] on button "查 询" at bounding box center [1296, 242] width 54 height 26
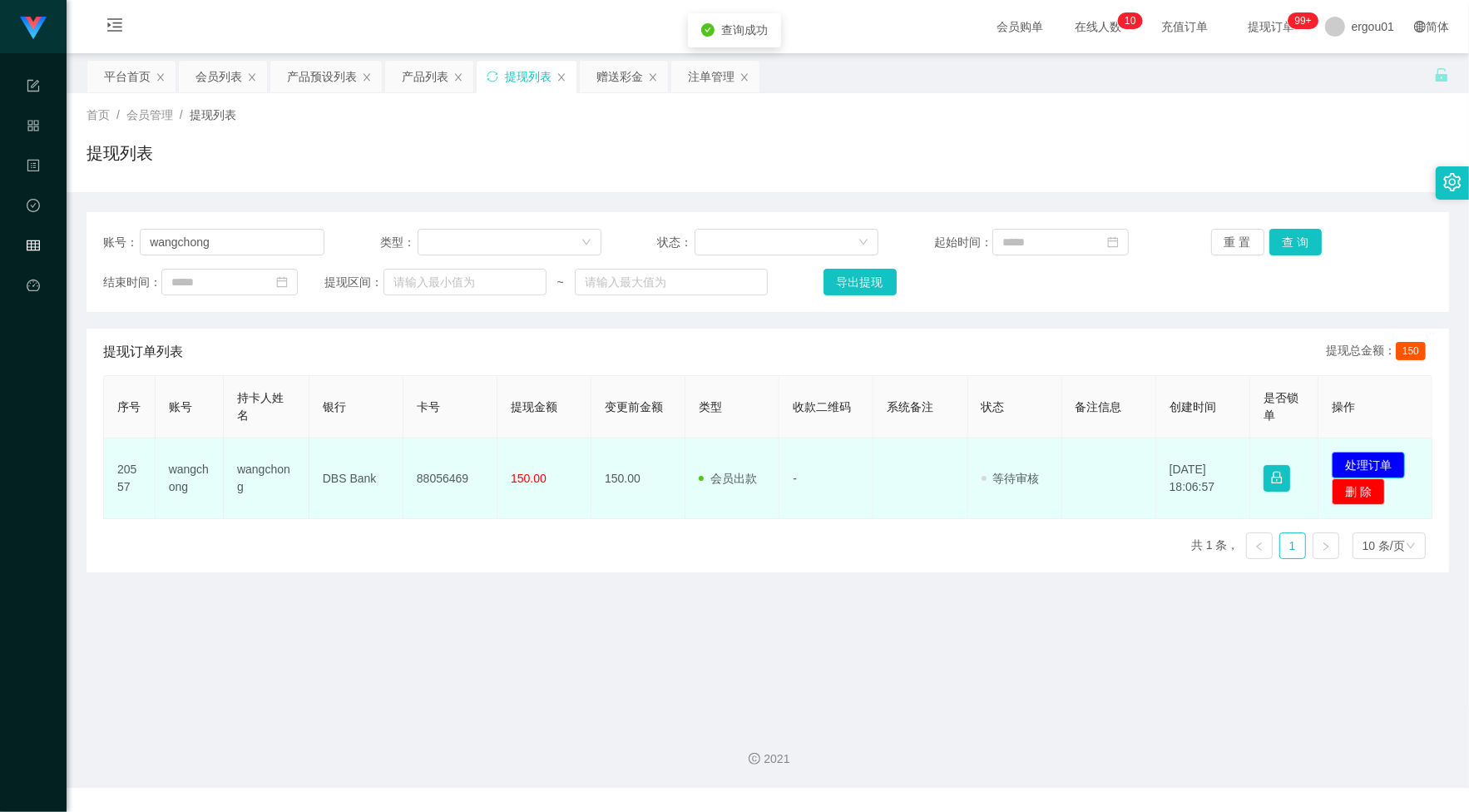
click at [1362, 461] on button "处理订单" at bounding box center [1368, 465] width 73 height 26
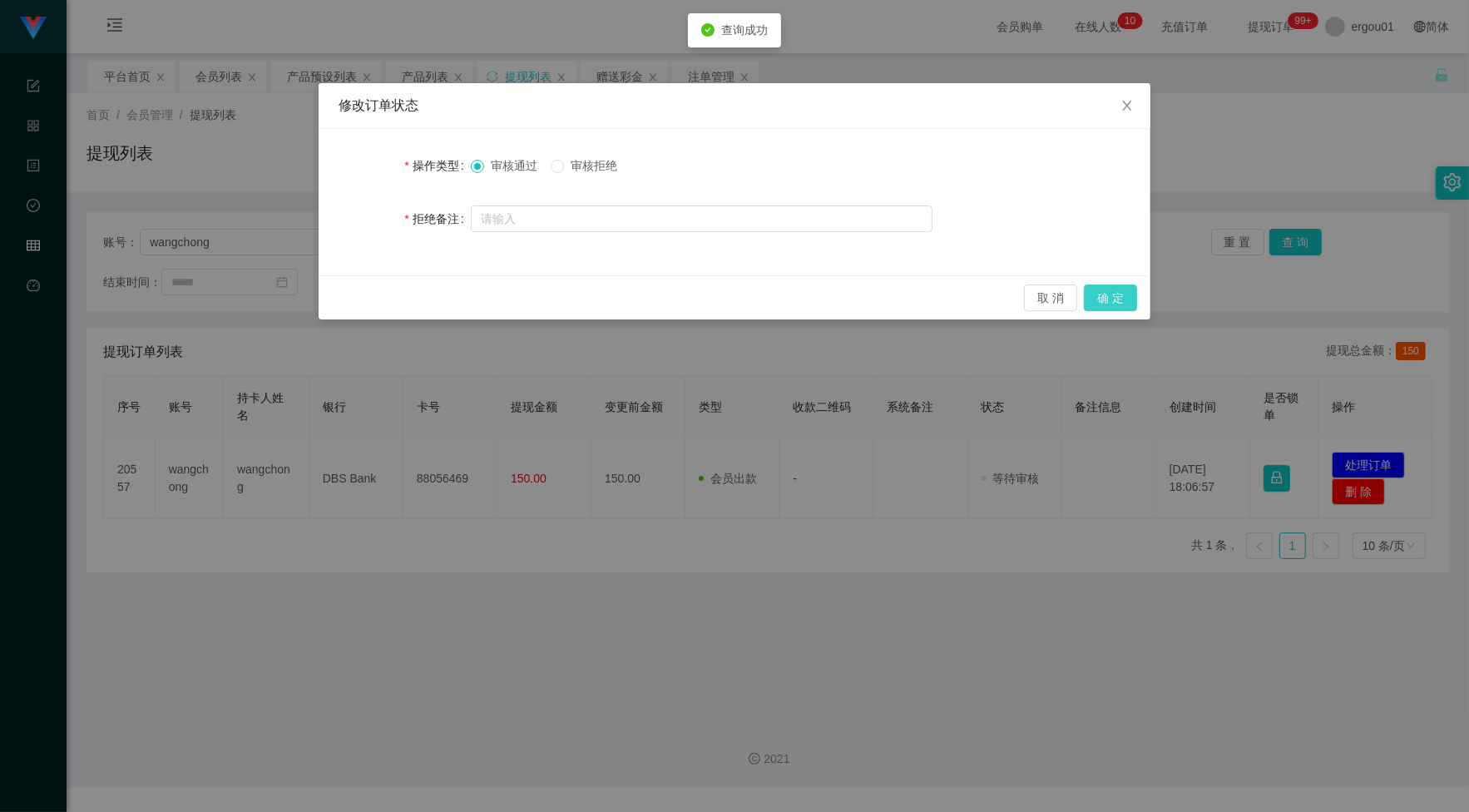
click at [1099, 289] on button "确 定" at bounding box center [1110, 298] width 54 height 26
